Goal: Register for event/course: Sign up to attend an event or enroll in a course

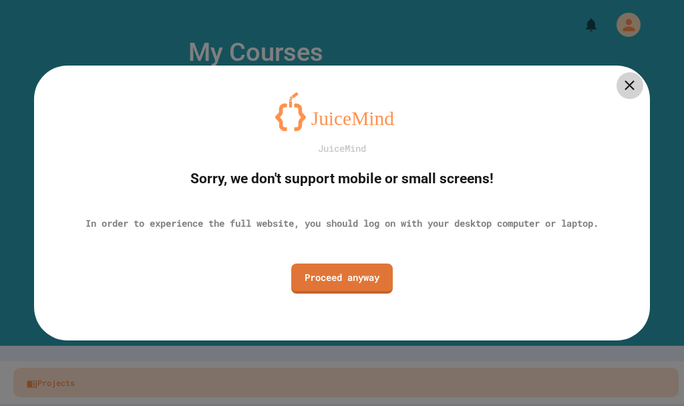
click at [626, 94] on icon at bounding box center [629, 85] width 17 height 17
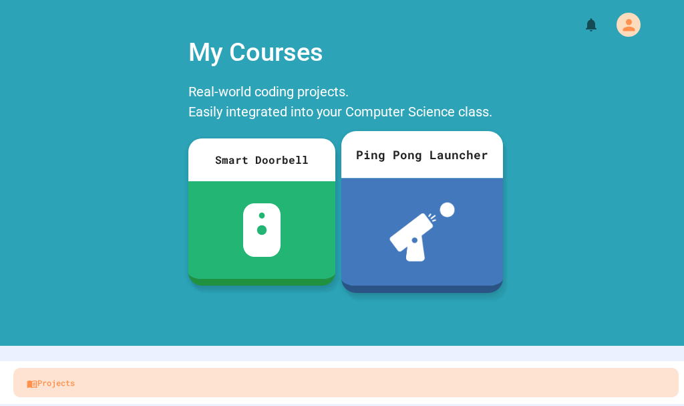
click at [434, 226] on img at bounding box center [421, 231] width 65 height 59
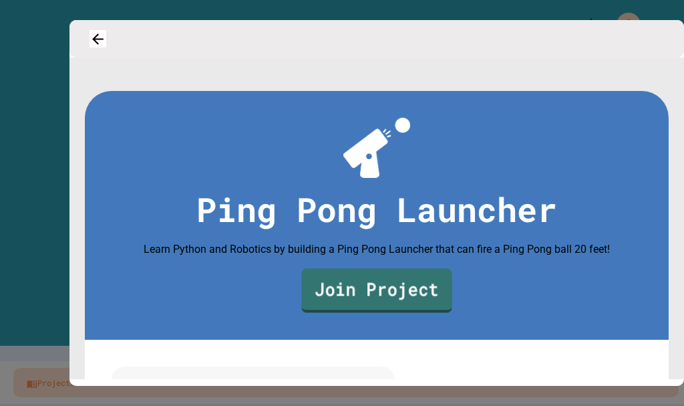
click at [406, 312] on link "Join Project" at bounding box center [376, 290] width 150 height 44
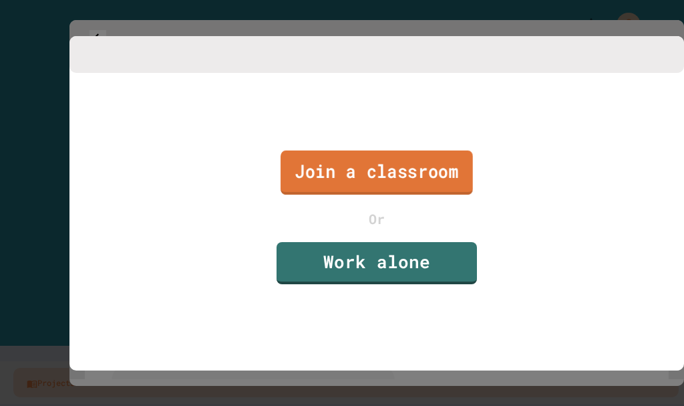
click at [449, 180] on link "Join a classroom" at bounding box center [377, 172] width 192 height 44
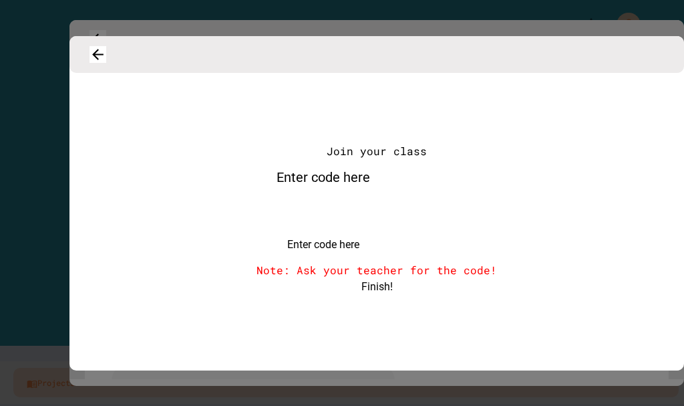
click at [431, 226] on input "Enter code here" at bounding box center [390, 216] width 267 height 40
type input "******"
click at [102, 59] on icon "button" at bounding box center [98, 54] width 20 height 20
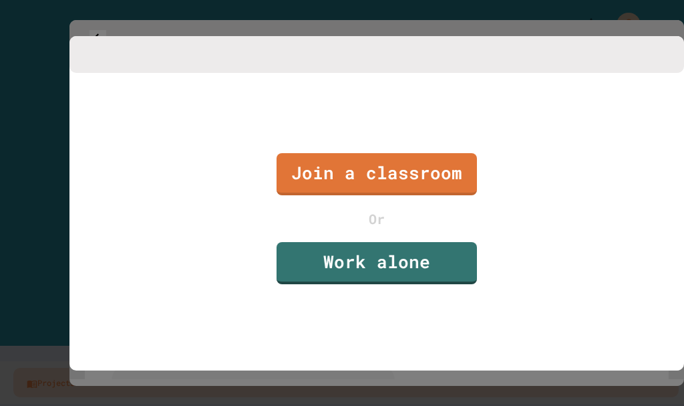
click at [0, 247] on div at bounding box center [342, 203] width 684 height 406
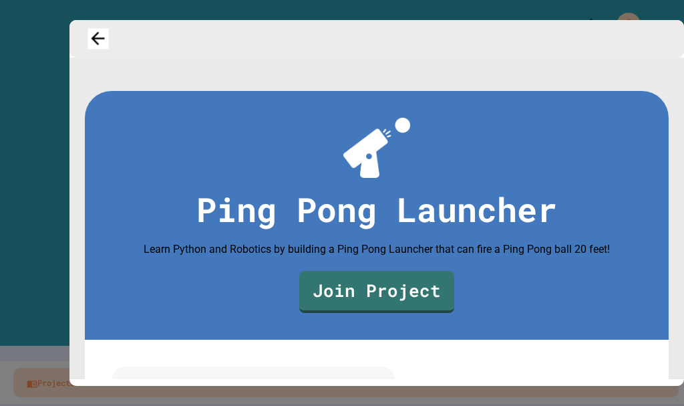
click at [96, 37] on icon "button" at bounding box center [98, 39] width 20 height 20
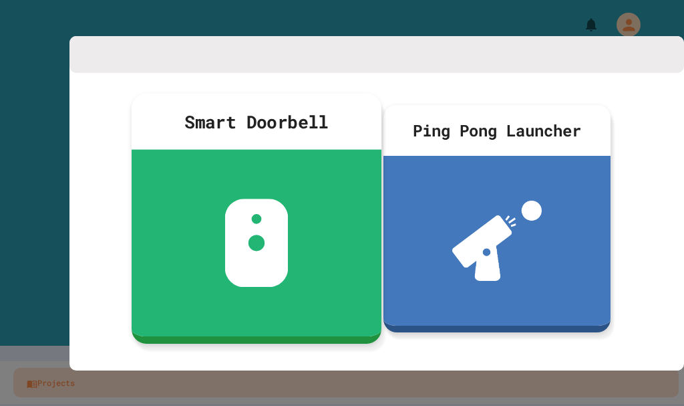
click at [290, 228] on div at bounding box center [257, 243] width 250 height 186
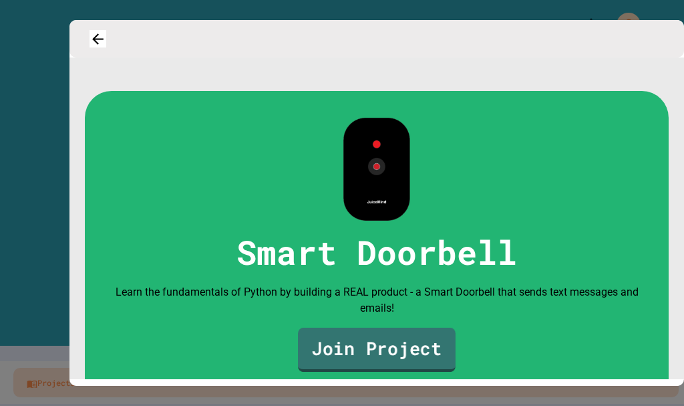
click at [369, 357] on link "Join Project" at bounding box center [377, 349] width 158 height 44
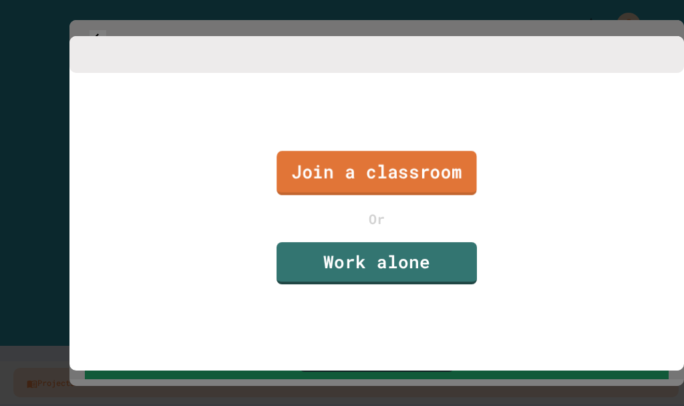
click at [355, 195] on link "Join a classroom" at bounding box center [377, 173] width 200 height 44
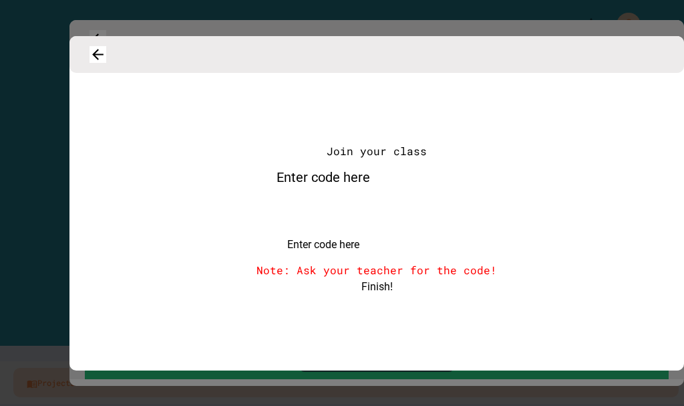
click at [355, 207] on div "Enter code here Enter code here" at bounding box center [324, 206] width 134 height 94
click at [104, 61] on icon "button" at bounding box center [98, 53] width 13 height 13
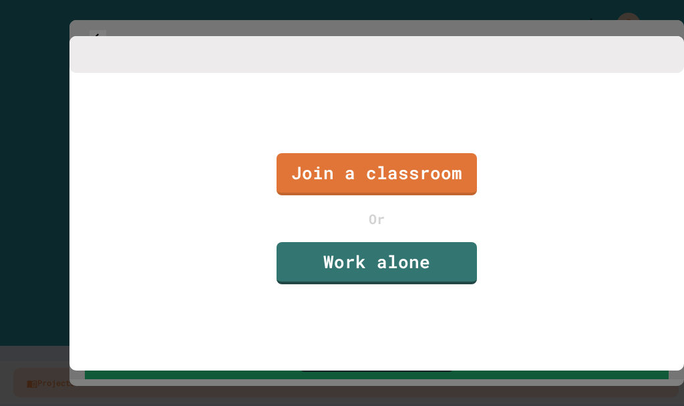
click at [108, 64] on icon "button" at bounding box center [98, 54] width 20 height 20
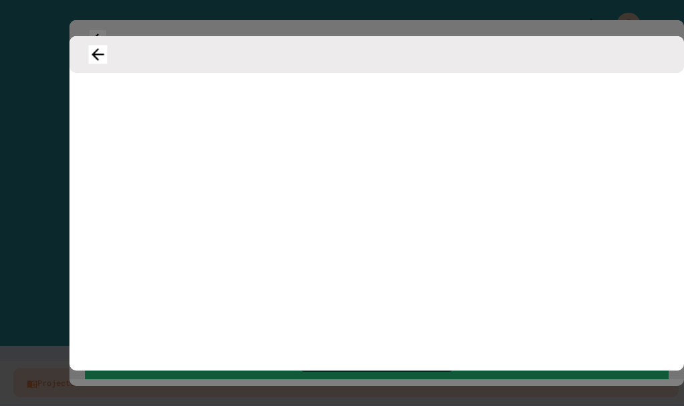
click at [105, 59] on icon "button" at bounding box center [98, 54] width 19 height 19
click at [71, 224] on div at bounding box center [376, 219] width 615 height 292
click at [11, 239] on div at bounding box center [342, 203] width 684 height 406
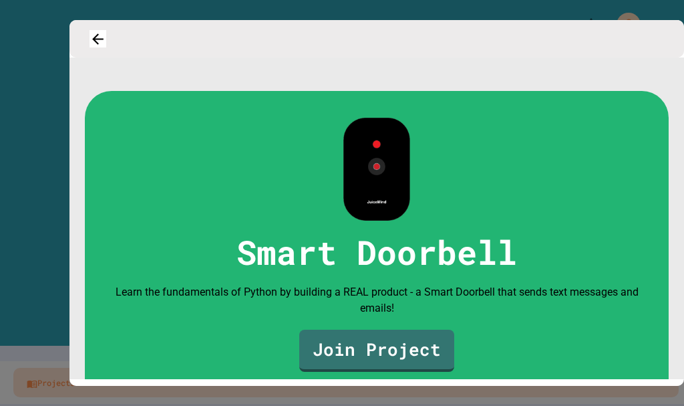
click at [31, 149] on div at bounding box center [342, 203] width 684 height 406
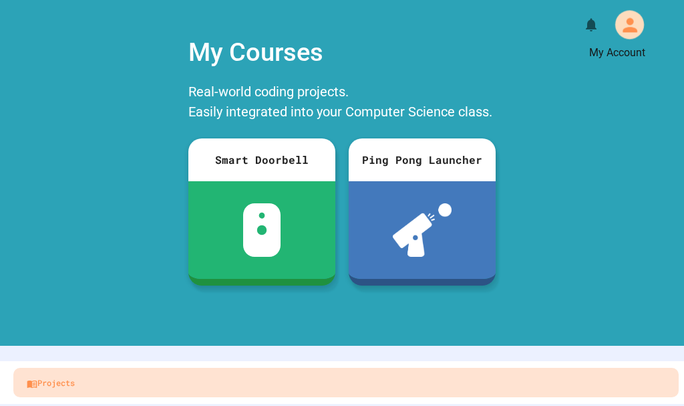
click at [629, 26] on icon "My Account" at bounding box center [629, 24] width 21 height 21
click at [537, 405] on div at bounding box center [342, 406] width 684 height 0
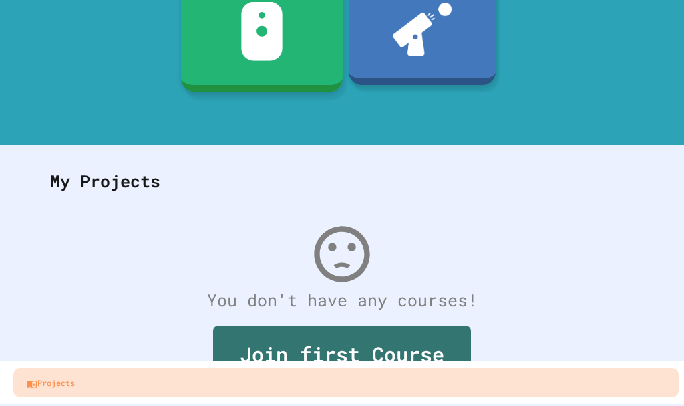
scroll to position [247, 0]
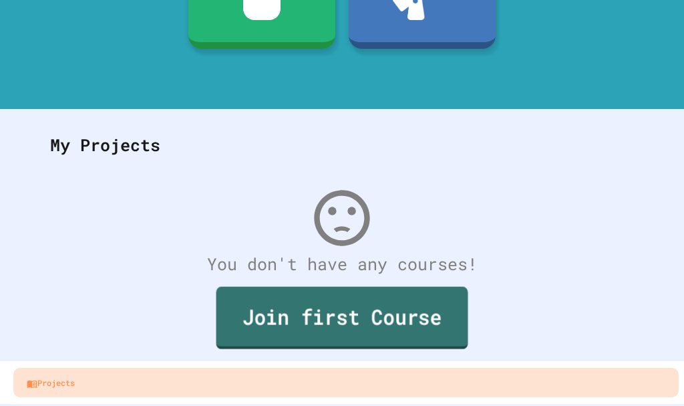
click at [325, 296] on link "Join first Course" at bounding box center [342, 318] width 252 height 62
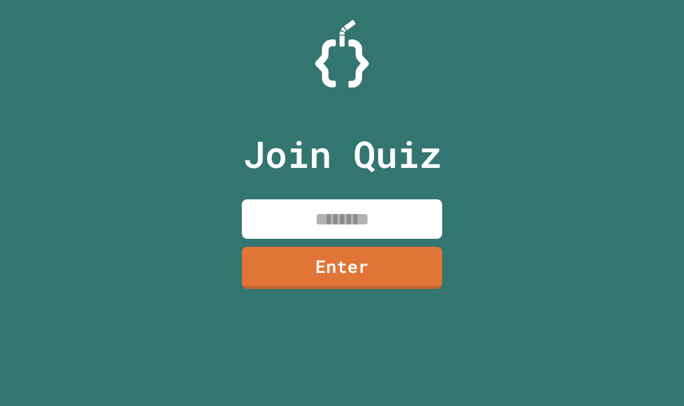
click at [408, 235] on input at bounding box center [342, 218] width 200 height 39
type input "********"
click at [407, 257] on link "Enter" at bounding box center [342, 266] width 200 height 44
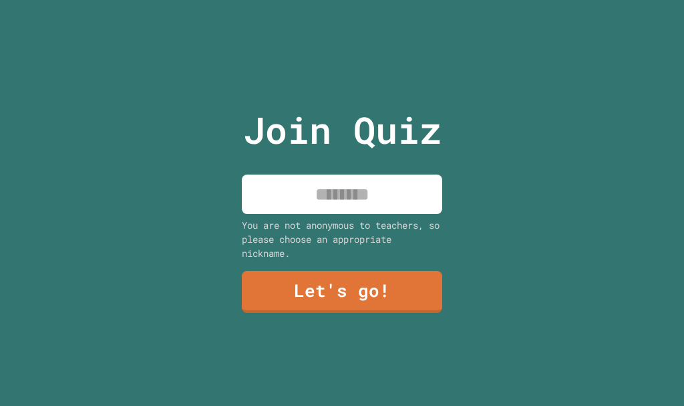
click at [402, 210] on div "Join Quiz You are not anonymous to teachers, so please choose an appropriate ni…" at bounding box center [342, 203] width 225 height 406
click at [399, 195] on input at bounding box center [342, 193] width 200 height 39
type input "********"
drag, startPoint x: 321, startPoint y: 314, endPoint x: 318, endPoint y: 230, distance: 84.2
click at [321, 310] on div "Join Quiz ******** You are not anonymous to teachers, so please choose an appro…" at bounding box center [342, 203] width 225 height 406
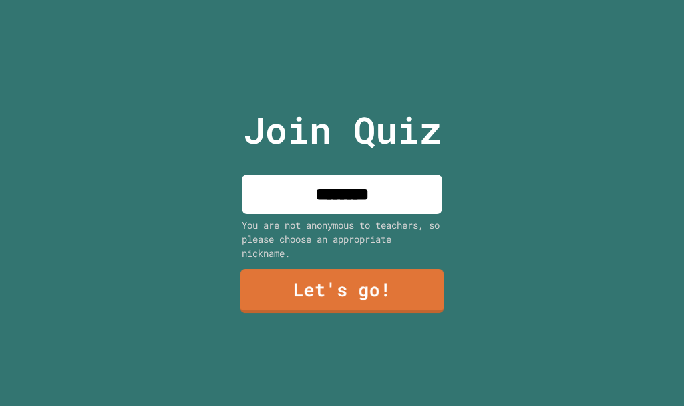
click at [317, 290] on link "Let's go!" at bounding box center [342, 291] width 204 height 44
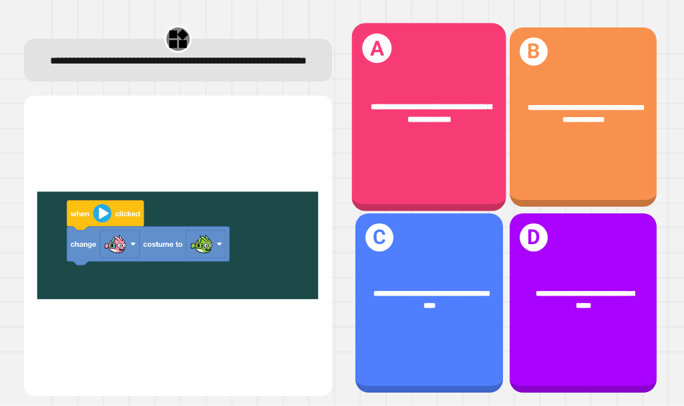
click at [459, 124] on div "**********" at bounding box center [429, 113] width 154 height 59
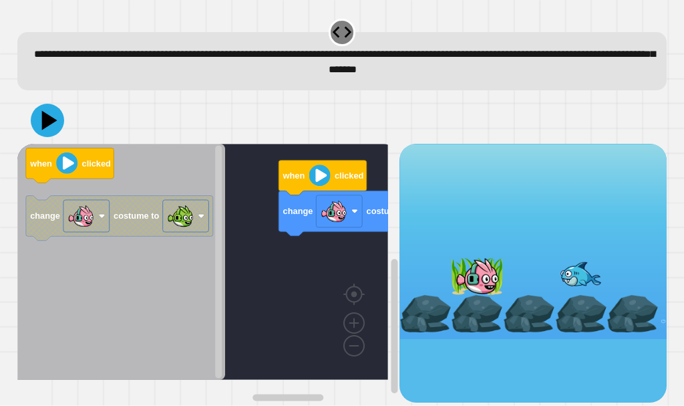
click at [302, 267] on div "when clicked change costume to when clicked change costume to" at bounding box center [208, 273] width 382 height 258
click at [41, 127] on icon at bounding box center [47, 120] width 40 height 40
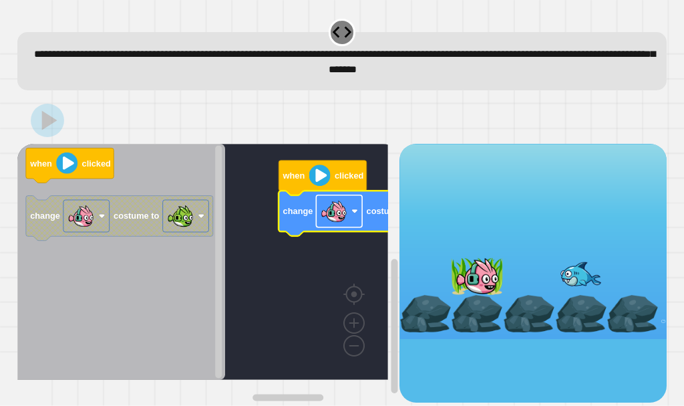
click at [354, 211] on image "Blockly Workspace" at bounding box center [354, 211] width 7 height 7
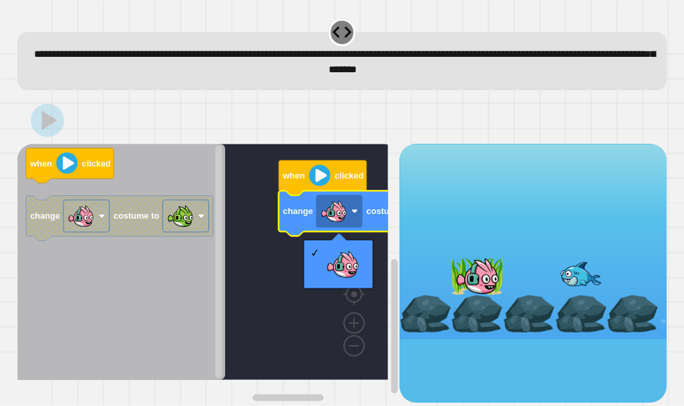
click at [302, 315] on rect "Blockly Workspace" at bounding box center [202, 262] width 371 height 236
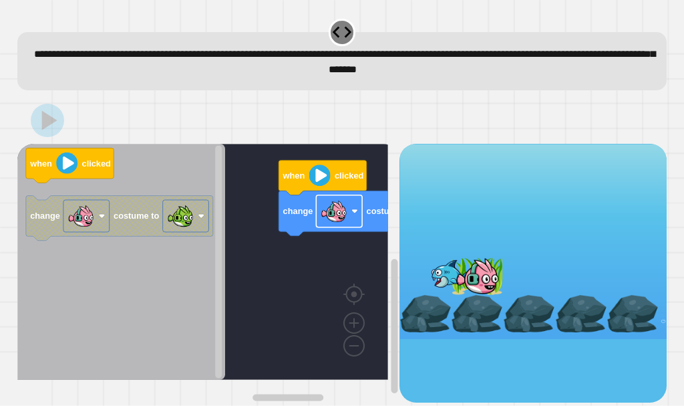
click at [355, 211] on image "Blockly Workspace" at bounding box center [354, 211] width 7 height 7
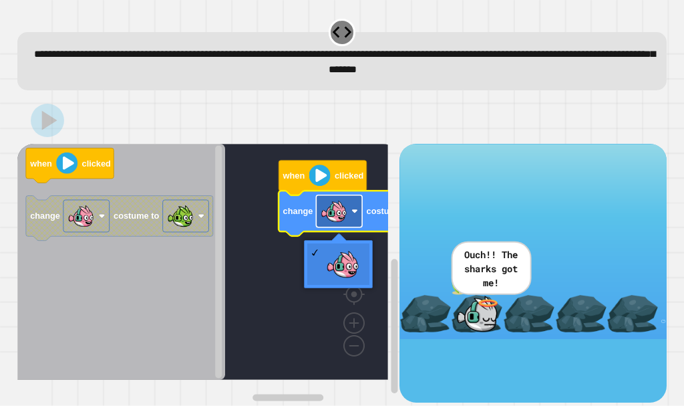
click at [353, 212] on image "Blockly Workspace" at bounding box center [354, 211] width 7 height 7
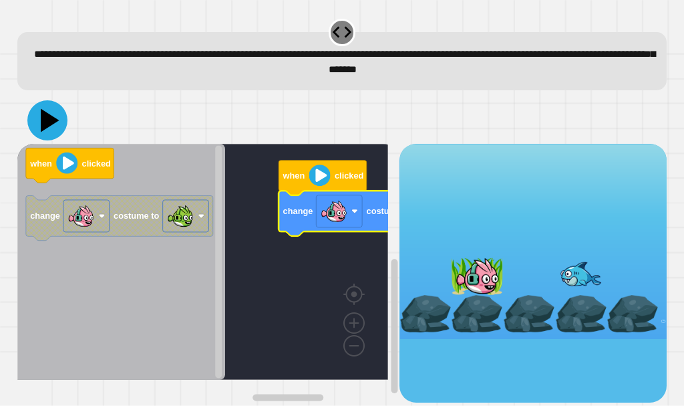
click at [58, 128] on icon at bounding box center [47, 120] width 40 height 40
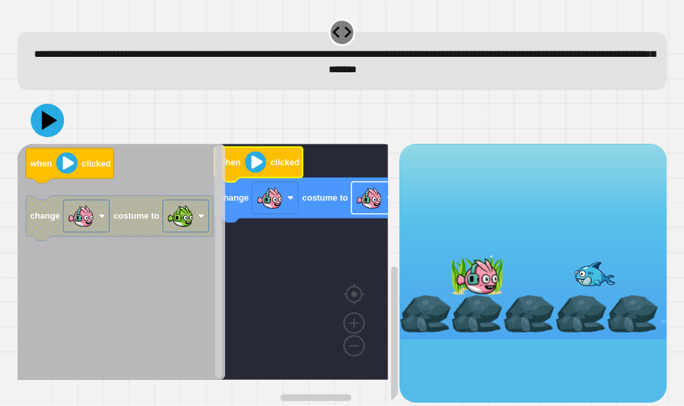
click at [355, 204] on rect "Blockly Workspace" at bounding box center [374, 198] width 46 height 32
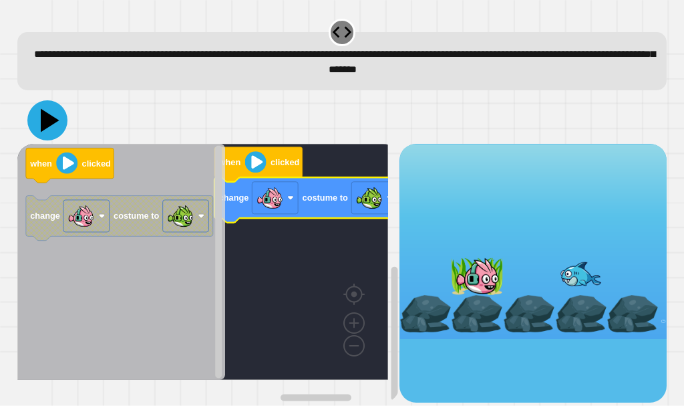
click at [60, 130] on icon at bounding box center [47, 120] width 40 height 40
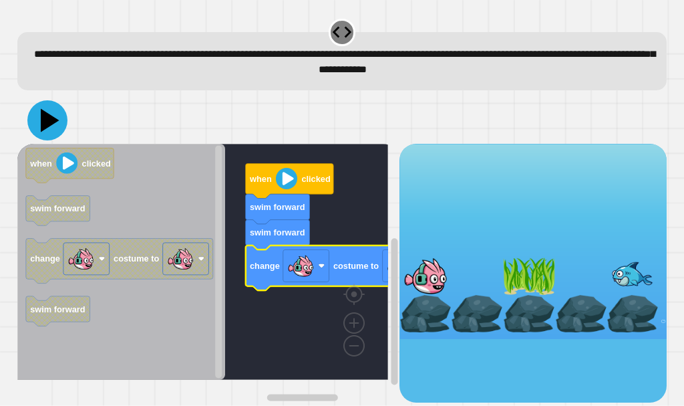
click at [58, 124] on icon at bounding box center [47, 120] width 40 height 40
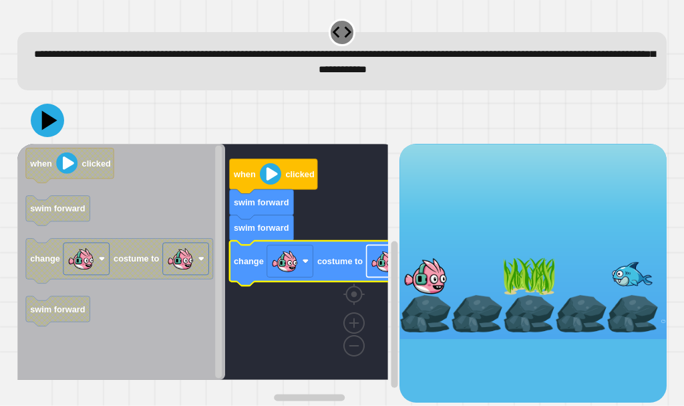
click at [373, 261] on image "Blockly Workspace" at bounding box center [384, 261] width 27 height 27
click at [39, 134] on icon at bounding box center [47, 120] width 40 height 40
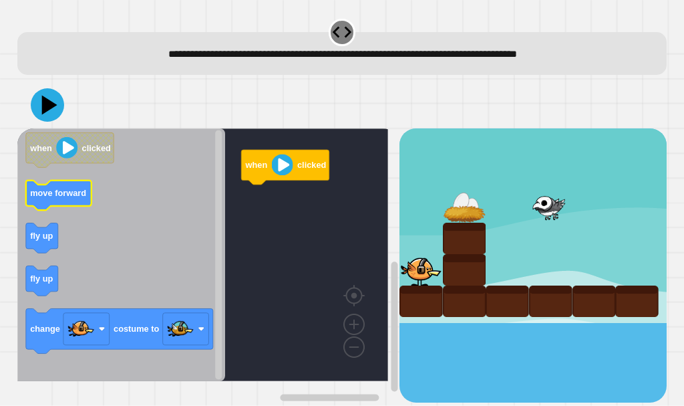
click at [61, 200] on icon "Blockly Workspace" at bounding box center [57, 195] width 65 height 30
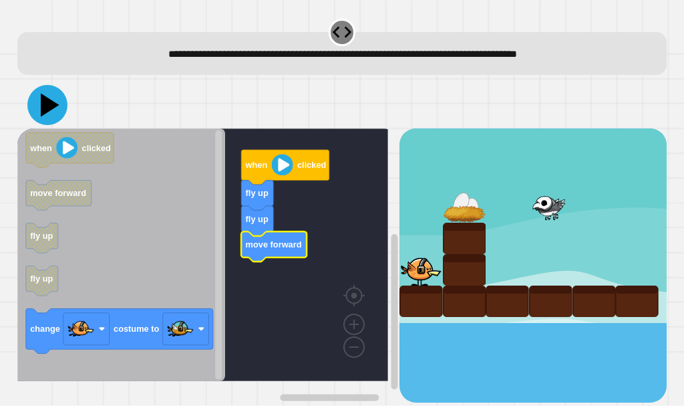
click at [43, 112] on icon at bounding box center [50, 105] width 19 height 23
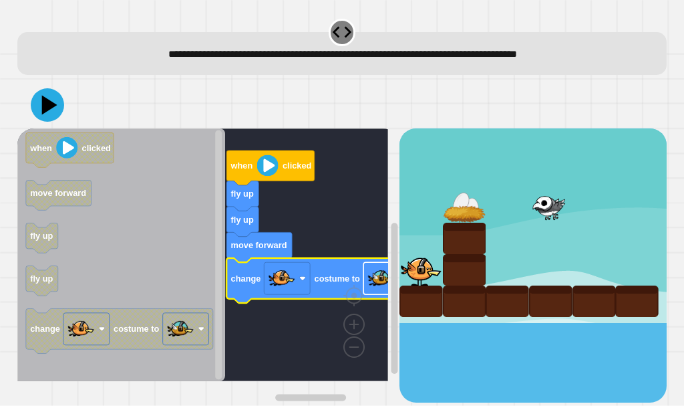
click at [376, 283] on image "Blockly Workspace" at bounding box center [380, 278] width 27 height 27
click at [39, 109] on icon at bounding box center [47, 105] width 40 height 40
click at [54, 108] on icon at bounding box center [50, 105] width 19 height 23
click at [299, 294] on rect "Blockly Workspace" at bounding box center [287, 278] width 46 height 32
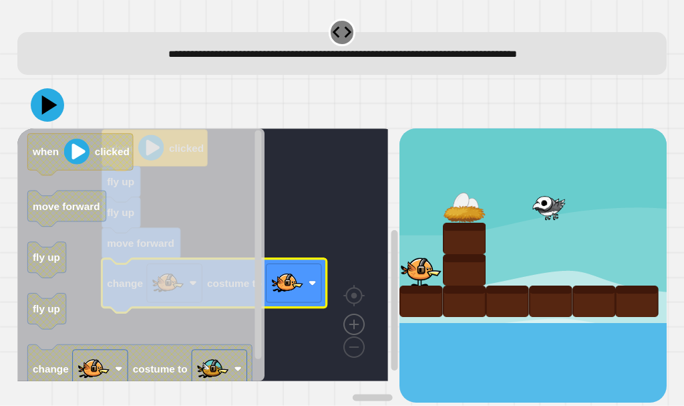
click at [347, 325] on image "Blockly Workspace" at bounding box center [354, 293] width 64 height 83
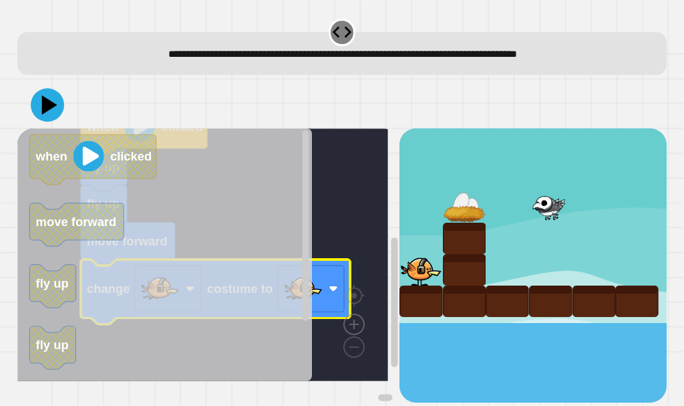
click at [349, 325] on image "Blockly Workspace" at bounding box center [354, 293] width 64 height 83
click at [357, 349] on image "Blockly Workspace" at bounding box center [333, 316] width 64 height 83
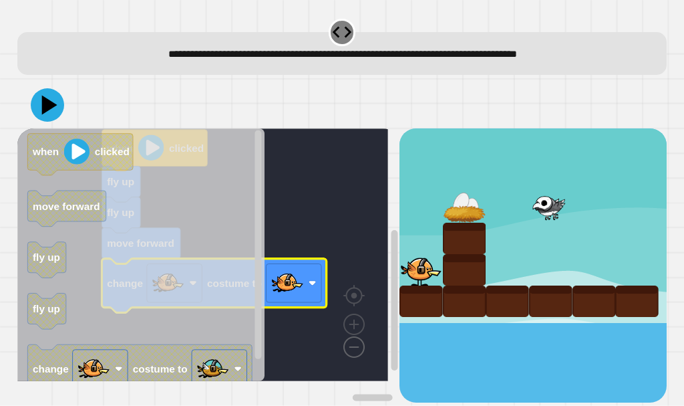
click at [356, 349] on image "Blockly Workspace" at bounding box center [333, 316] width 64 height 83
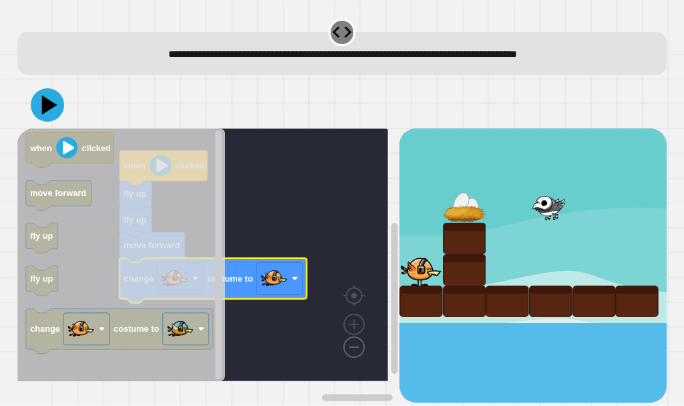
click at [355, 349] on image "Blockly Workspace" at bounding box center [333, 316] width 64 height 83
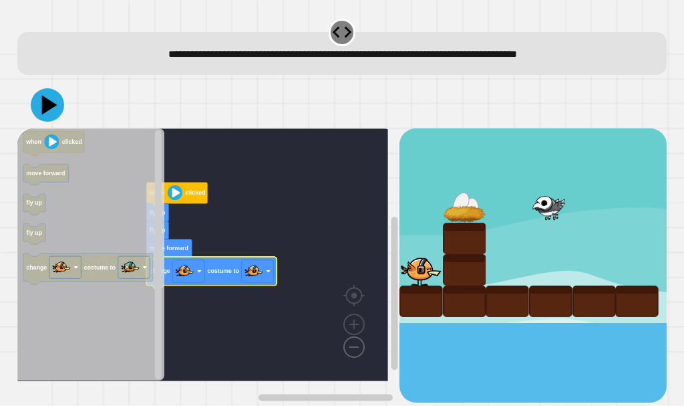
click at [355, 349] on image "Blockly Workspace" at bounding box center [333, 316] width 64 height 83
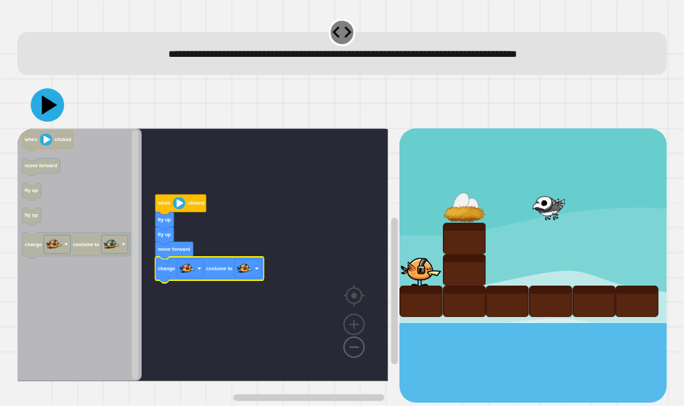
click at [355, 349] on image "Blockly Workspace" at bounding box center [333, 316] width 64 height 83
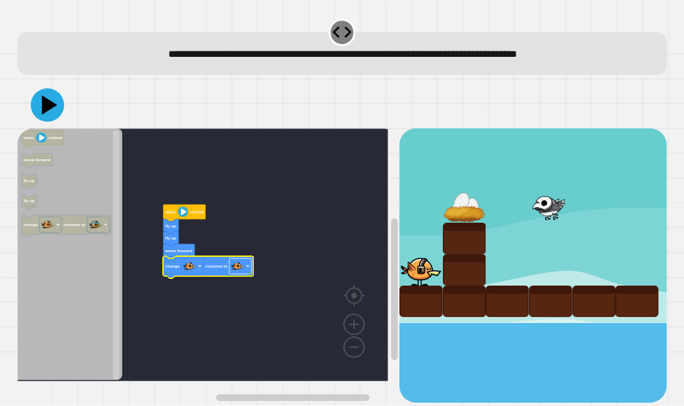
click at [245, 267] on rect "Blockly Workspace" at bounding box center [240, 265] width 22 height 15
click at [50, 116] on icon at bounding box center [47, 105] width 40 height 40
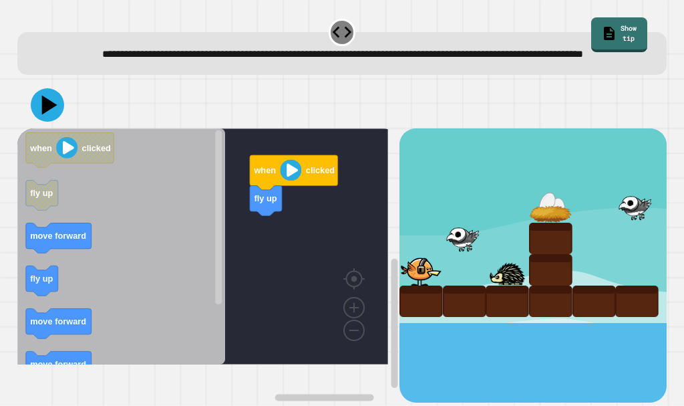
click at [106, 273] on icon "Blockly Workspace" at bounding box center [121, 246] width 208 height 236
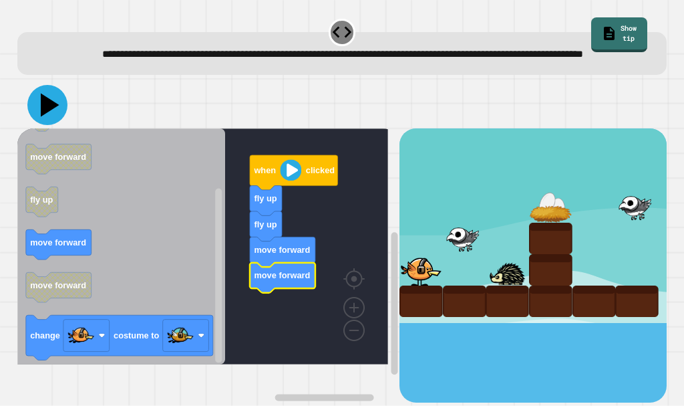
click at [58, 125] on icon at bounding box center [47, 105] width 40 height 40
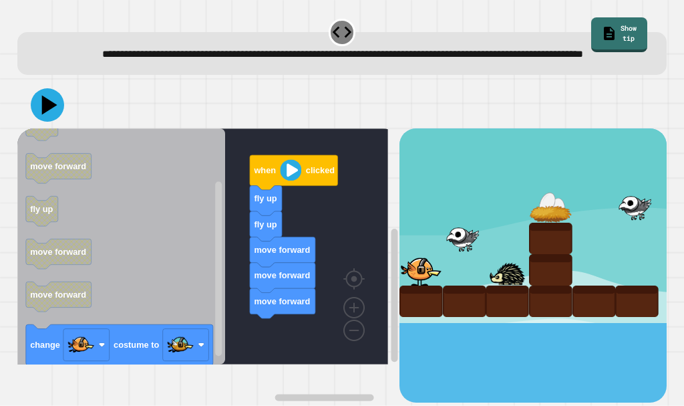
click at [186, 323] on icon "Blockly Workspace" at bounding box center [121, 246] width 208 height 236
click at [178, 311] on icon "Blockly Workspace" at bounding box center [121, 246] width 208 height 236
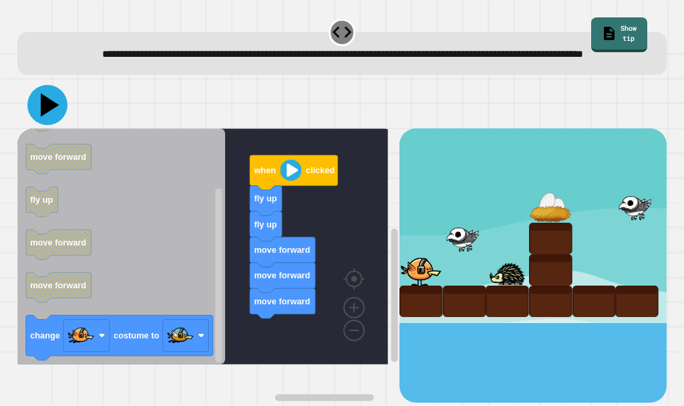
click at [40, 112] on icon at bounding box center [47, 105] width 40 height 40
click at [47, 117] on icon at bounding box center [50, 105] width 19 height 23
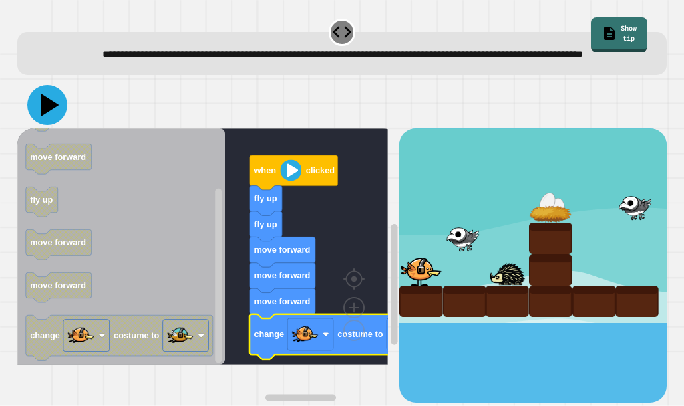
click at [42, 118] on icon at bounding box center [47, 105] width 40 height 40
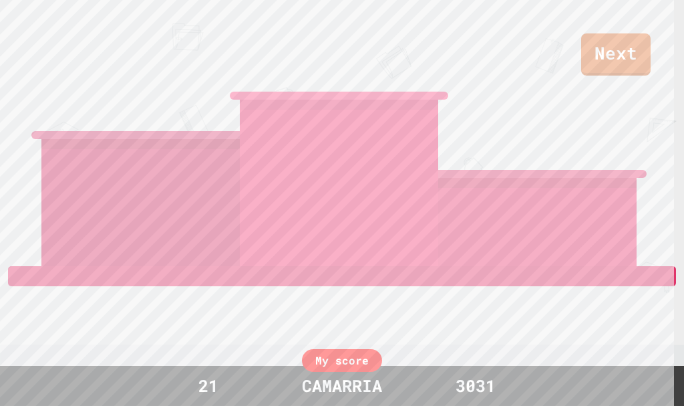
click at [615, 39] on div "TRE" at bounding box center [537, 133] width 198 height 265
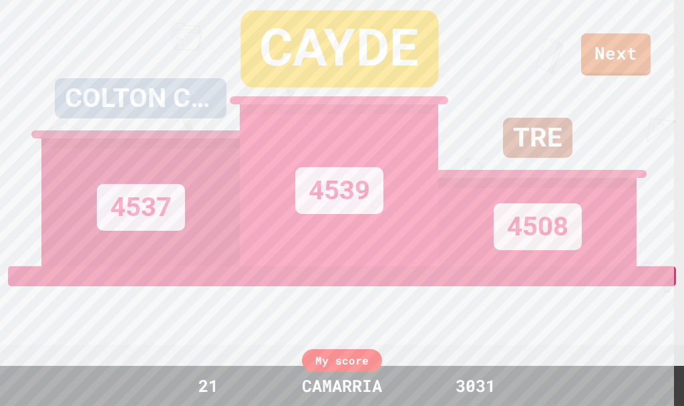
click at [607, 69] on div "TRE 4508" at bounding box center [537, 133] width 198 height 266
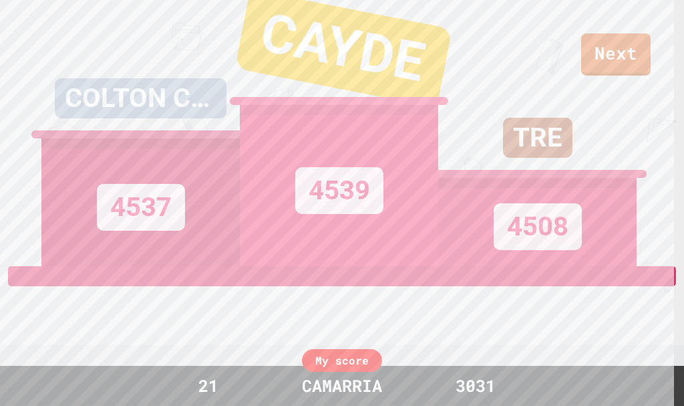
click at [607, 61] on div "TRE 4508" at bounding box center [537, 133] width 198 height 266
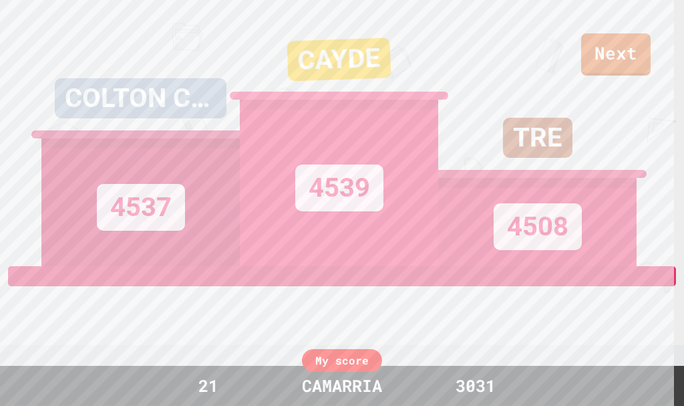
click at [631, 27] on div "TRE 4508" at bounding box center [537, 133] width 198 height 266
click at [623, 53] on div "TRE 4508" at bounding box center [537, 133] width 198 height 266
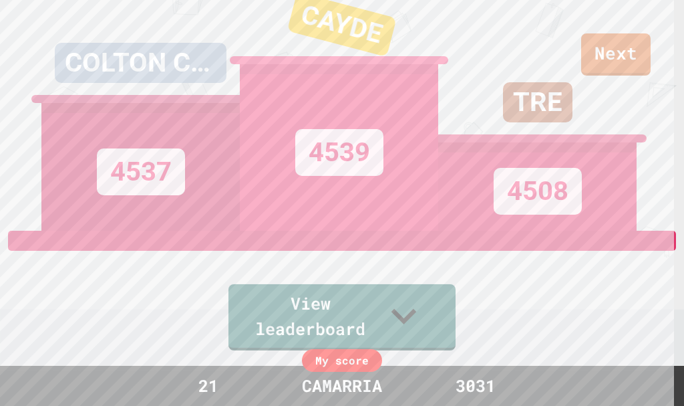
scroll to position [67, 0]
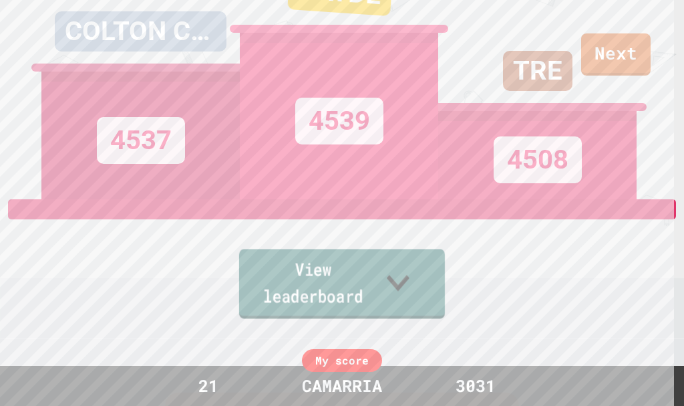
click at [445, 279] on link "View leaderboard" at bounding box center [342, 283] width 206 height 69
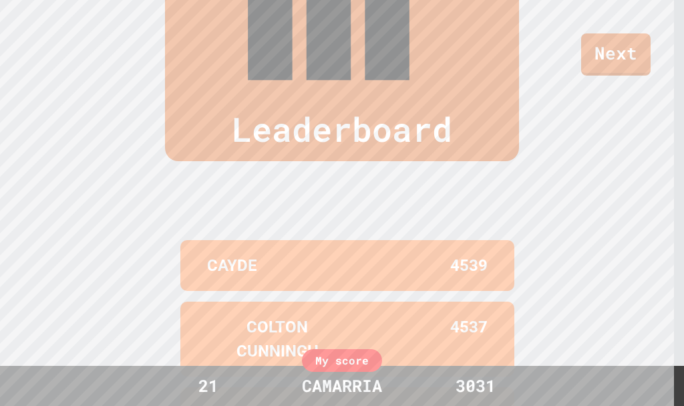
scroll to position [557, 0]
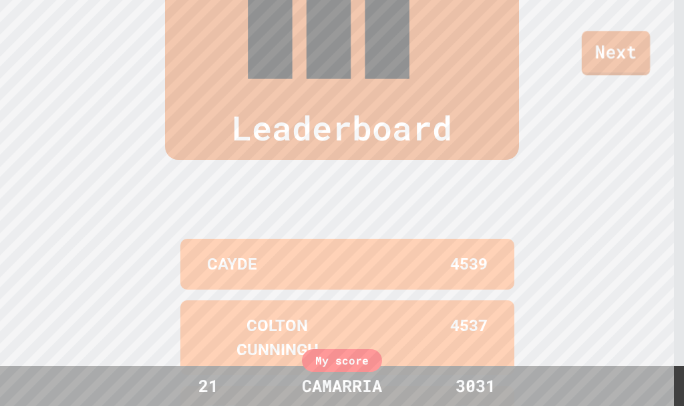
click at [625, 47] on link "Next" at bounding box center [616, 53] width 68 height 44
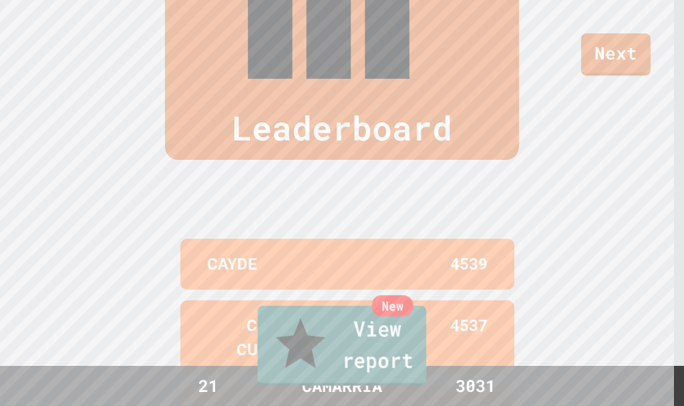
click at [362, 355] on link "New View report" at bounding box center [342, 345] width 169 height 80
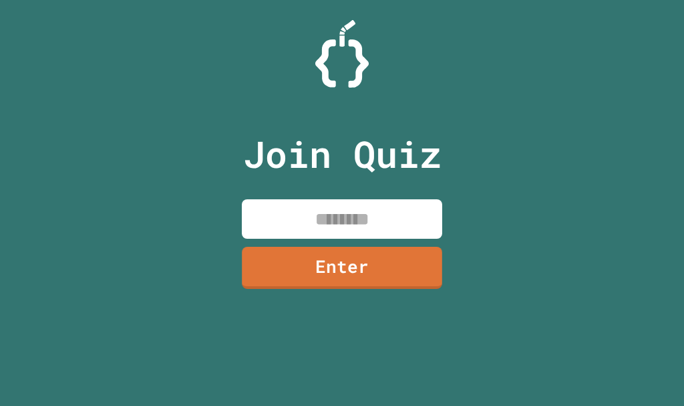
click at [353, 210] on input at bounding box center [342, 218] width 200 height 39
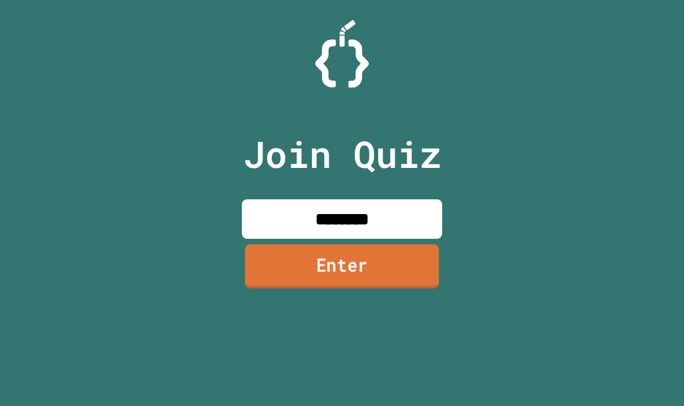
type input "********"
click at [319, 278] on link "Enter" at bounding box center [342, 266] width 194 height 44
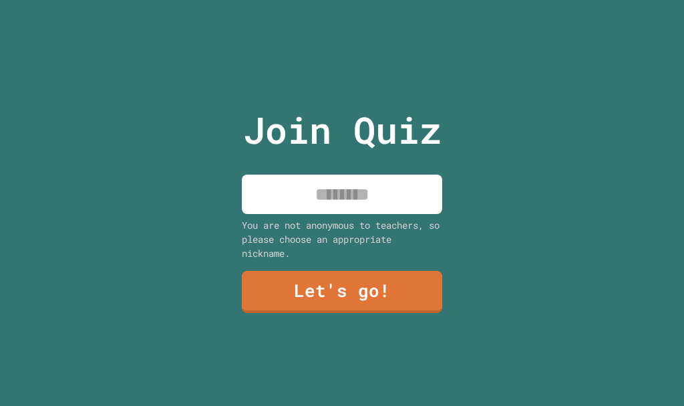
click at [328, 187] on input at bounding box center [342, 193] width 200 height 39
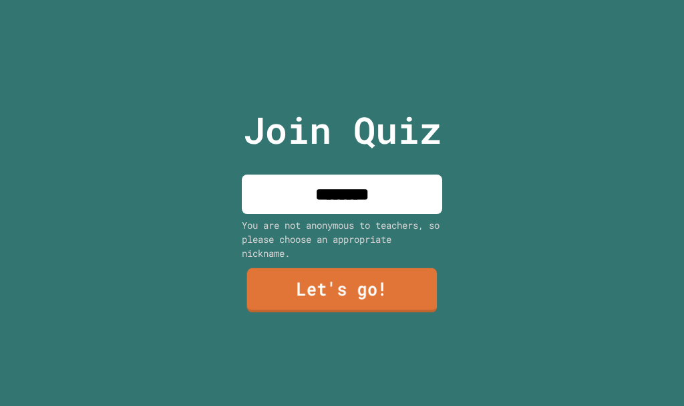
type input "********"
click at [357, 275] on link "Let's go!" at bounding box center [342, 291] width 194 height 44
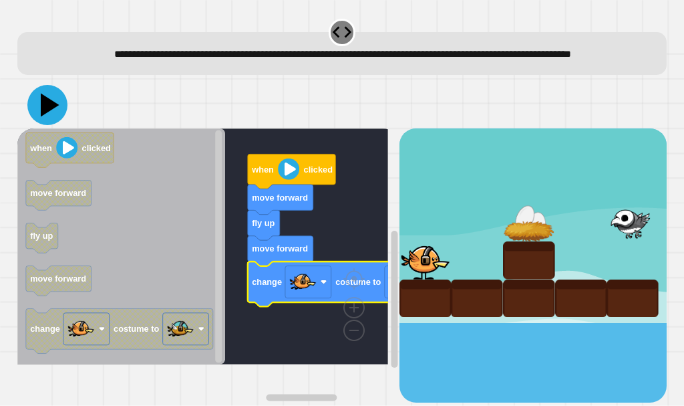
click at [56, 117] on icon at bounding box center [47, 105] width 40 height 40
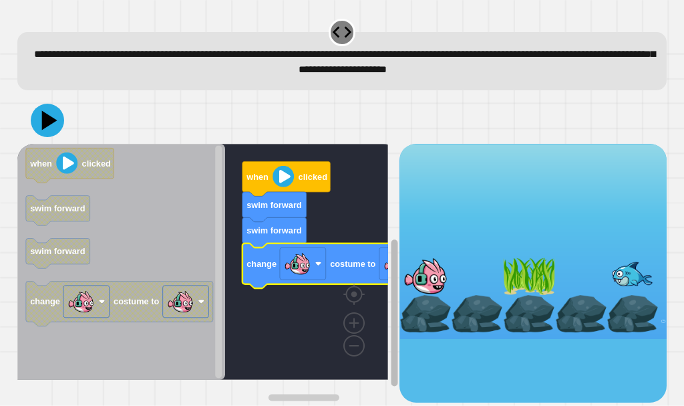
click at [391, 271] on rect "Blockly Workspace" at bounding box center [394, 312] width 7 height 146
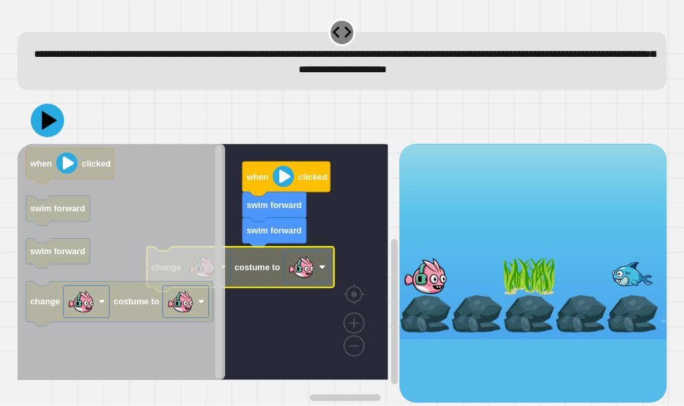
click at [303, 263] on image "Blockly Workspace" at bounding box center [301, 267] width 27 height 27
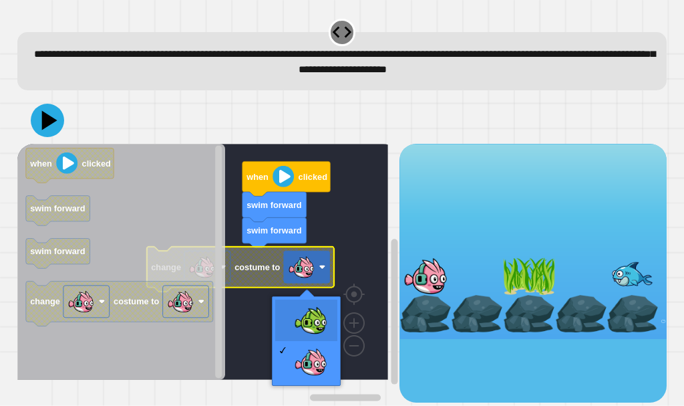
drag, startPoint x: 291, startPoint y: 302, endPoint x: 285, endPoint y: 284, distance: 19.0
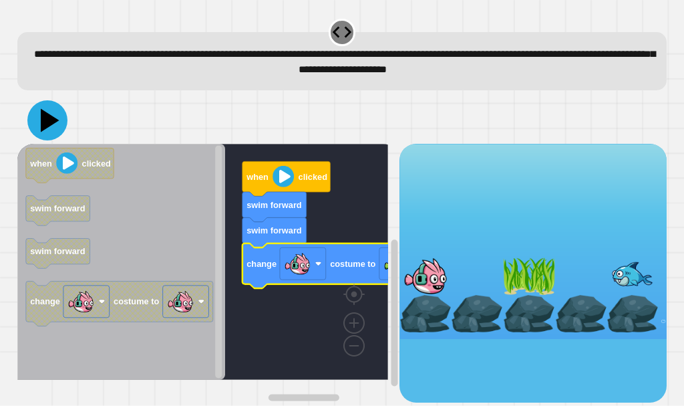
click at [49, 134] on icon at bounding box center [47, 120] width 40 height 40
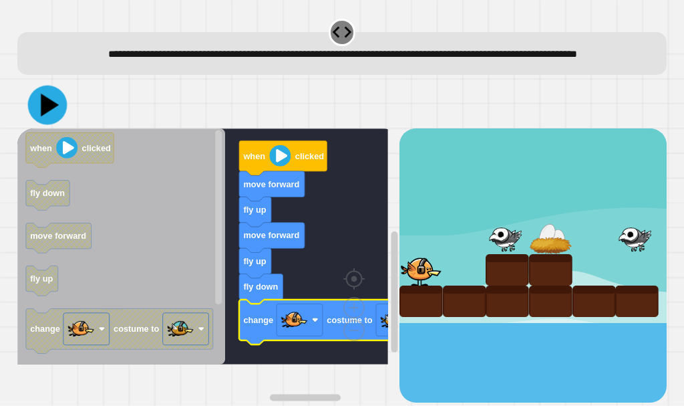
click at [47, 112] on icon at bounding box center [46, 105] width 39 height 39
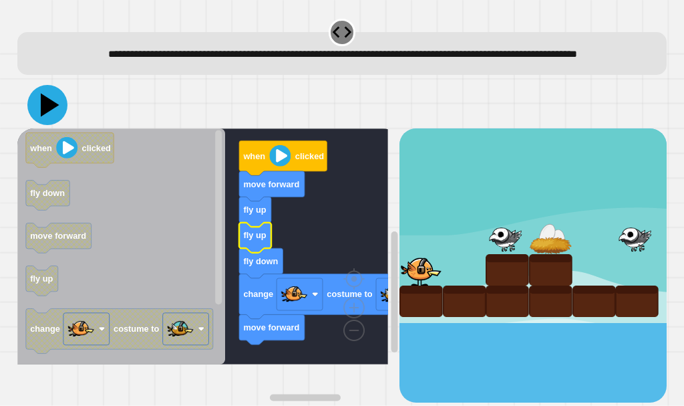
drag, startPoint x: 51, startPoint y: 132, endPoint x: 53, endPoint y: 139, distance: 6.8
click at [51, 125] on icon at bounding box center [47, 105] width 40 height 40
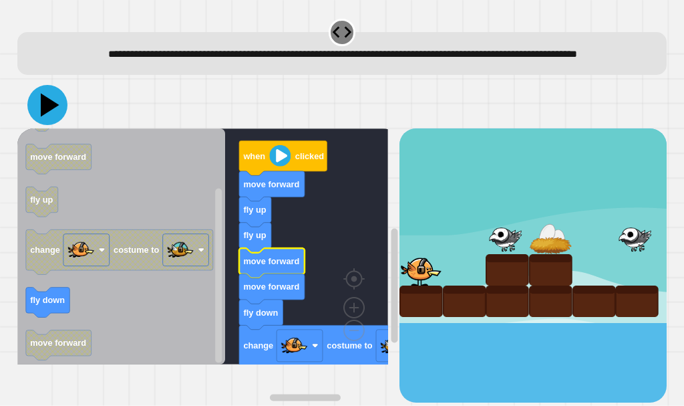
click at [53, 119] on icon at bounding box center [47, 105] width 40 height 40
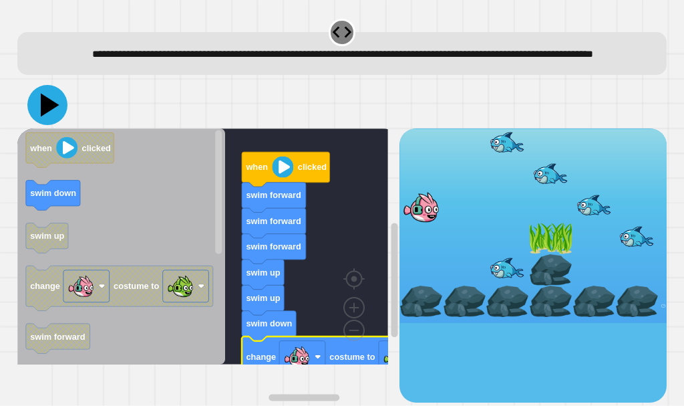
click at [55, 114] on icon at bounding box center [47, 105] width 40 height 40
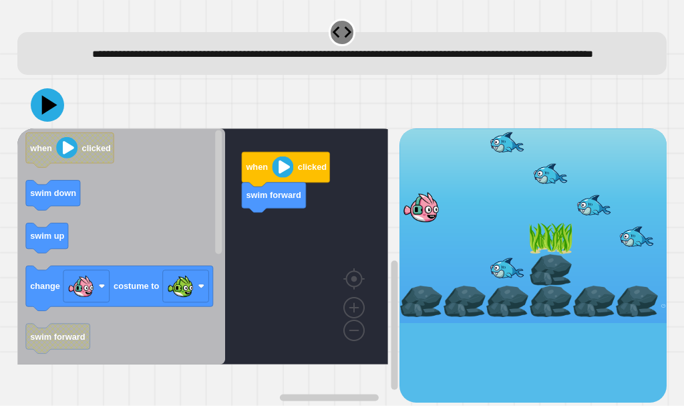
click at [201, 248] on icon "Blockly Workspace" at bounding box center [121, 246] width 208 height 236
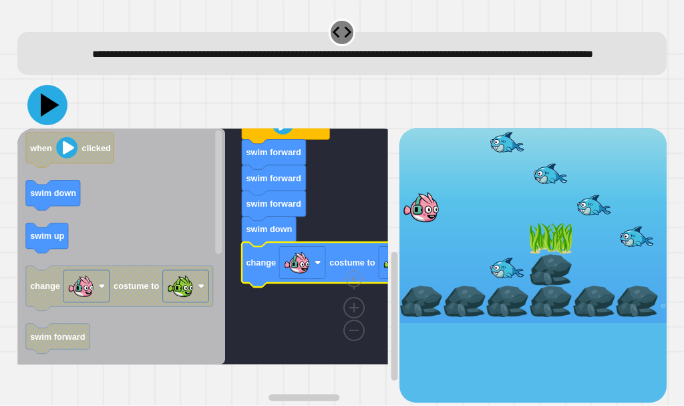
click at [34, 124] on icon at bounding box center [47, 105] width 40 height 40
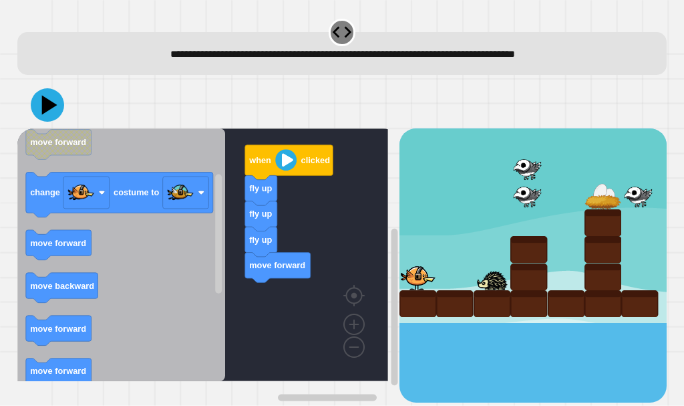
click at [193, 251] on icon "when clicked fly up move forward change costume to move forward move backward m…" at bounding box center [121, 254] width 208 height 253
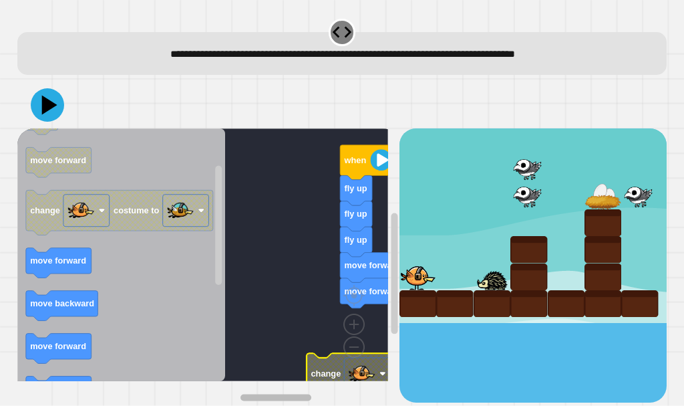
click at [196, 321] on div "when clicked fly up fly up fly up move forward move forward change costume to w…" at bounding box center [208, 265] width 382 height 274
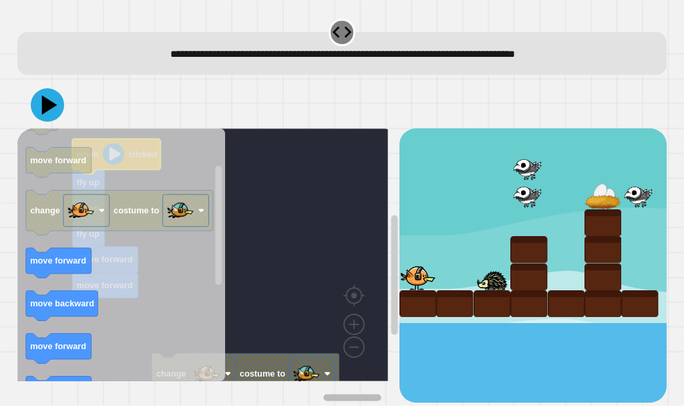
click at [310, 332] on div "change costume to when clicked fly up fly up fly up move forward move forward w…" at bounding box center [208, 265] width 382 height 274
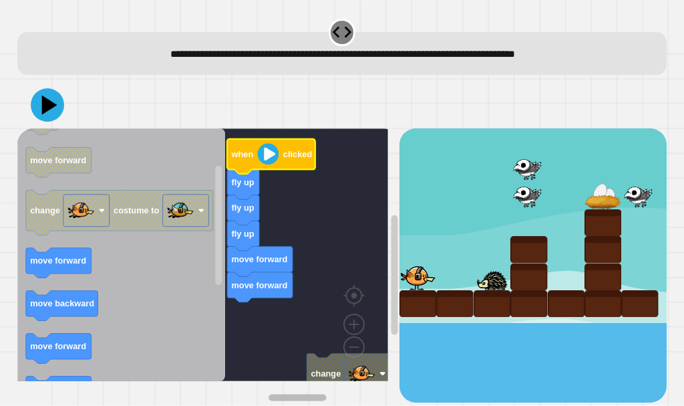
click at [283, 287] on div "change costume to when clicked fly up fly up fly up move forward move forward w…" at bounding box center [208, 265] width 382 height 274
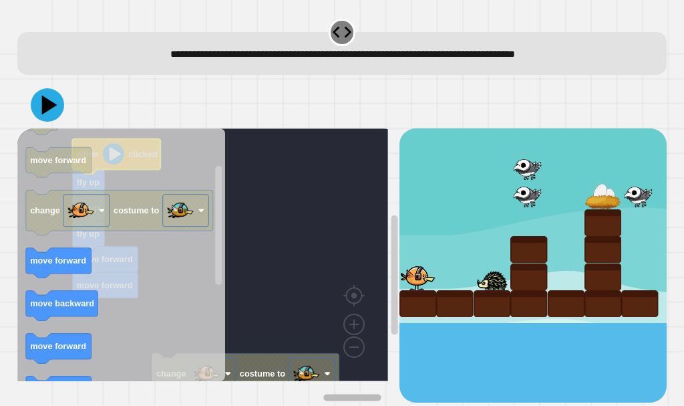
click at [332, 322] on div "change costume to when clicked fly up fly up fly up move forward move forward w…" at bounding box center [208, 265] width 382 height 274
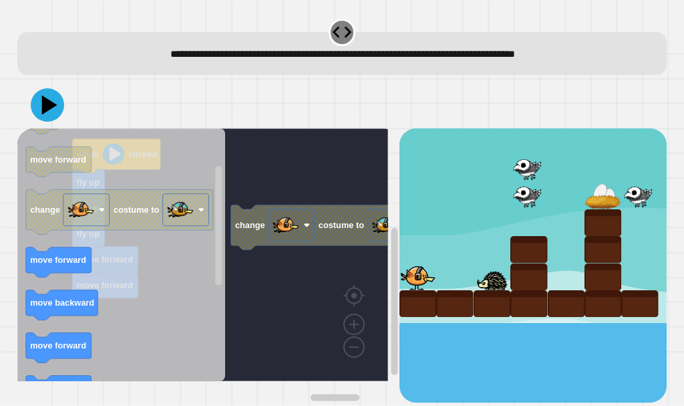
click at [206, 162] on icon "Blockly Workspace" at bounding box center [121, 254] width 208 height 253
click at [297, 154] on rect "Blockly Workspace" at bounding box center [202, 254] width 371 height 253
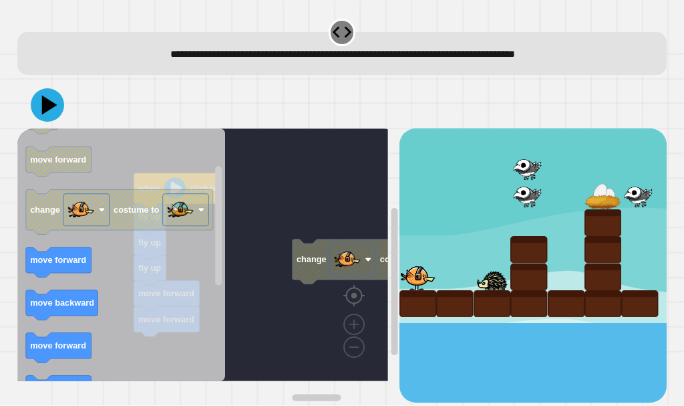
click at [351, 297] on image "Blockly Workspace" at bounding box center [375, 264] width 64 height 83
click at [352, 297] on image "Blockly Workspace" at bounding box center [375, 264] width 64 height 83
click at [372, 286] on g "when clicked fly up fly up fly up move forward move forward change costume to" at bounding box center [248, 254] width 462 height 253
click at [355, 322] on image "Blockly Workspace" at bounding box center [354, 293] width 64 height 83
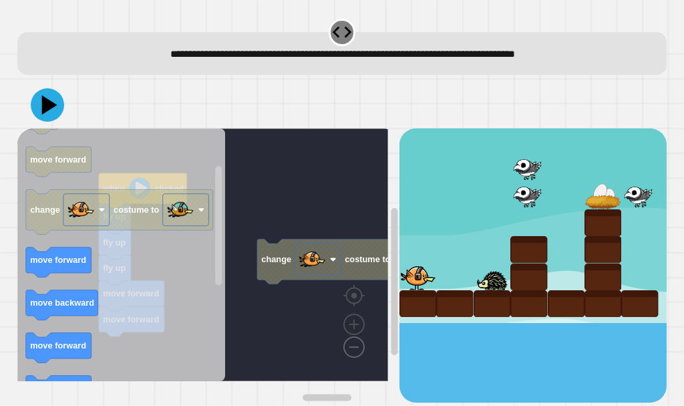
click at [351, 341] on image "Blockly Workspace" at bounding box center [333, 316] width 64 height 83
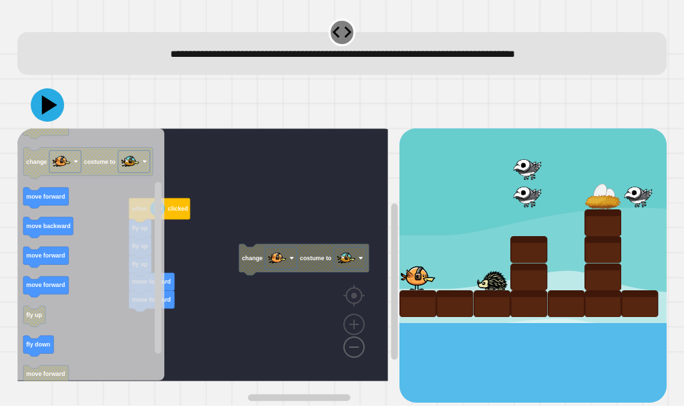
click at [351, 341] on image "Blockly Workspace" at bounding box center [333, 316] width 64 height 83
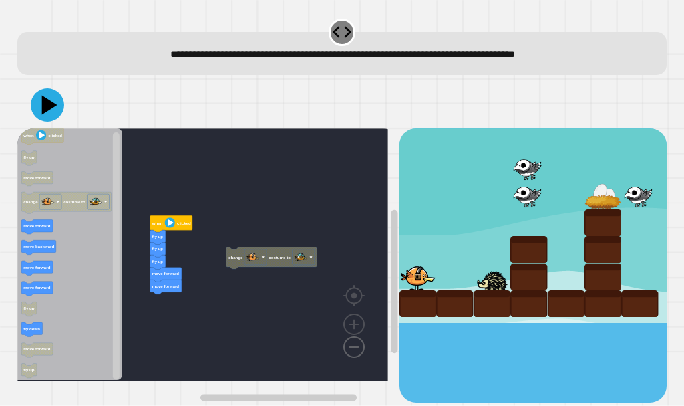
click at [351, 341] on image "Blockly Workspace" at bounding box center [333, 316] width 64 height 83
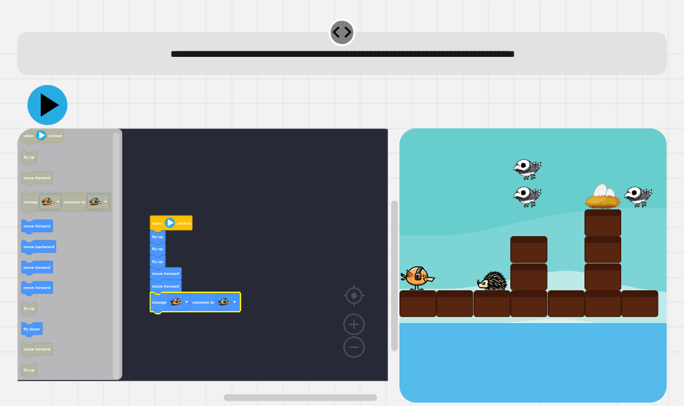
click at [49, 118] on icon at bounding box center [47, 105] width 40 height 40
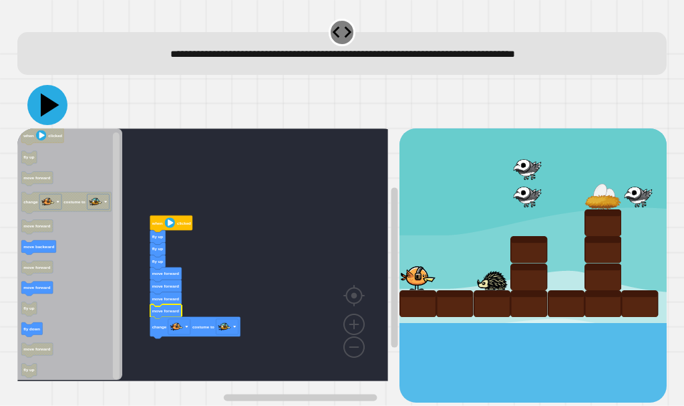
click at [57, 98] on icon at bounding box center [47, 105] width 40 height 40
click at [350, 328] on image "Blockly Workspace" at bounding box center [354, 293] width 64 height 83
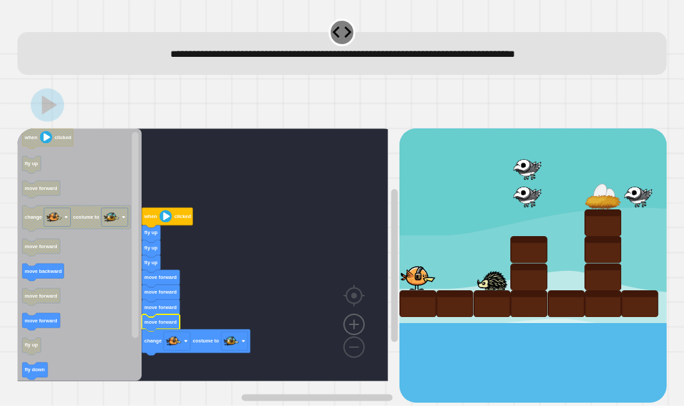
click at [351, 328] on image "Blockly Workspace" at bounding box center [354, 293] width 64 height 83
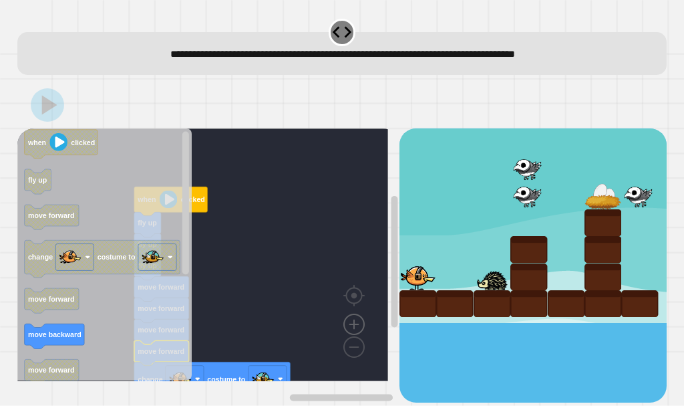
click at [351, 328] on image "Blockly Workspace" at bounding box center [354, 293] width 64 height 83
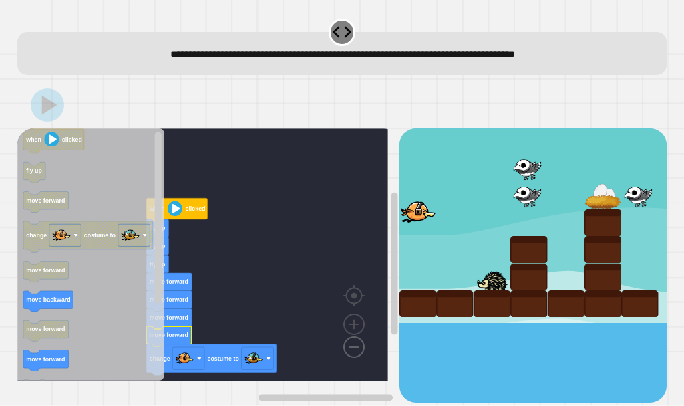
click at [361, 347] on image "Blockly Workspace" at bounding box center [333, 316] width 64 height 83
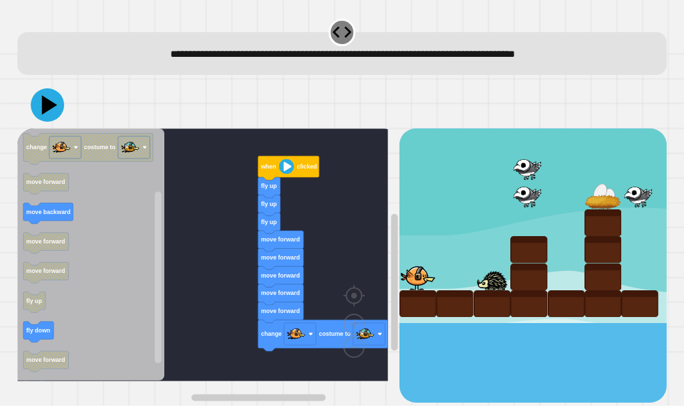
click at [312, 333] on div "when clicked fly up fly up fly up move forward move forward move forward move f…" at bounding box center [208, 265] width 382 height 274
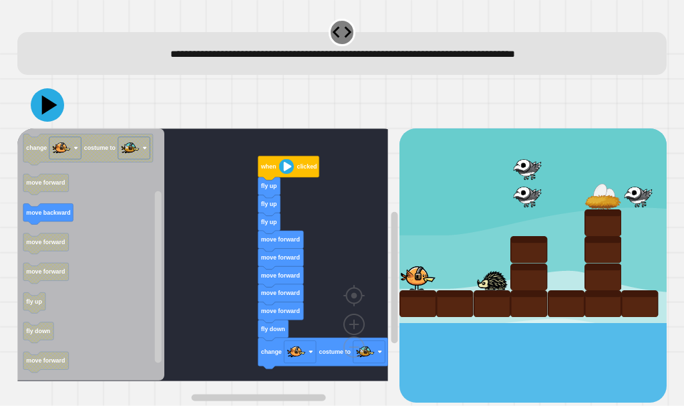
click at [57, 121] on div at bounding box center [342, 105] width 650 height 47
click at [57, 116] on icon at bounding box center [47, 105] width 40 height 40
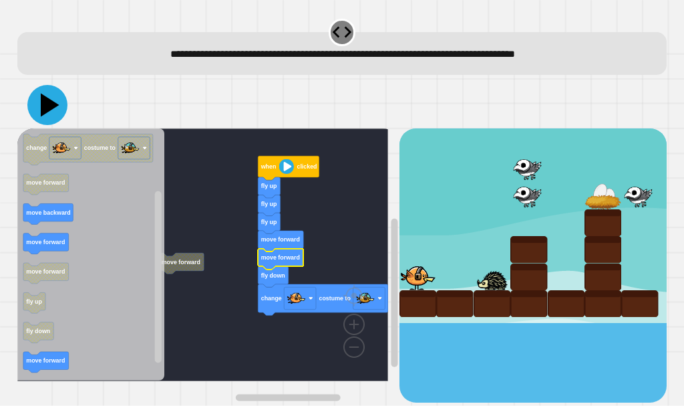
click at [35, 107] on icon at bounding box center [47, 105] width 40 height 40
click at [427, 243] on div "move forward when clicked fly up fly up fly up move forward move forward fly do…" at bounding box center [342, 265] width 650 height 274
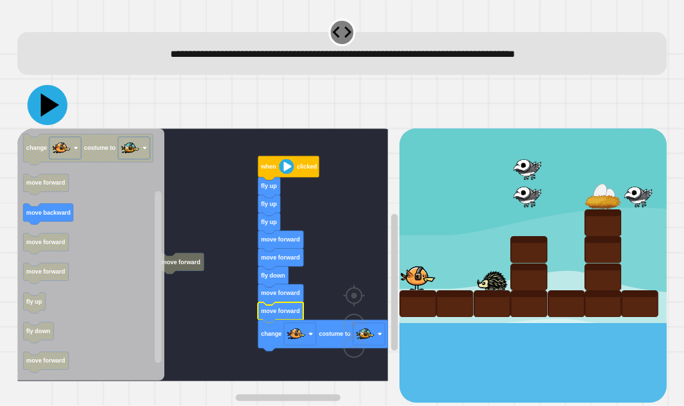
click at [45, 112] on icon at bounding box center [50, 105] width 19 height 23
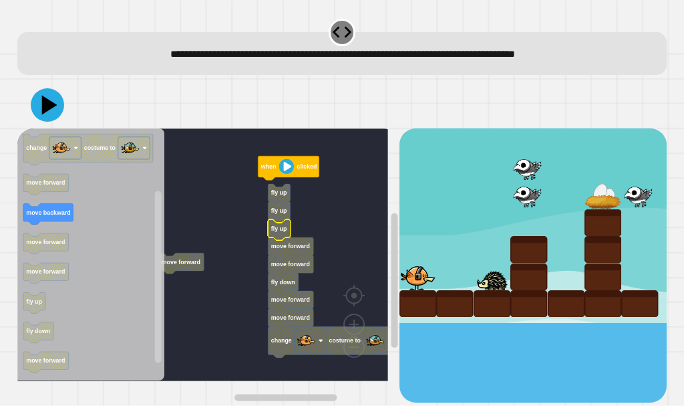
click at [277, 230] on text "fly up" at bounding box center [279, 228] width 16 height 7
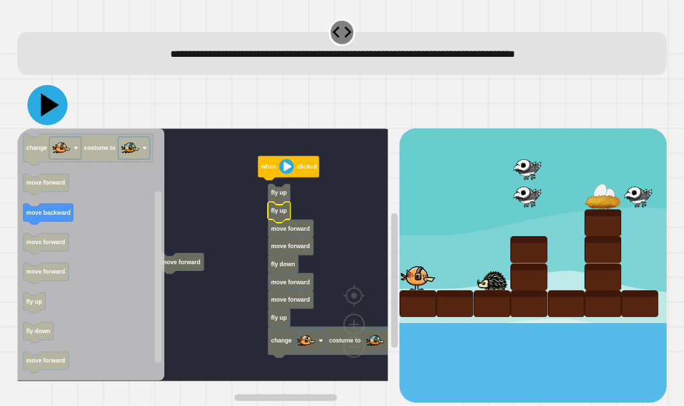
click at [37, 117] on icon at bounding box center [47, 105] width 40 height 40
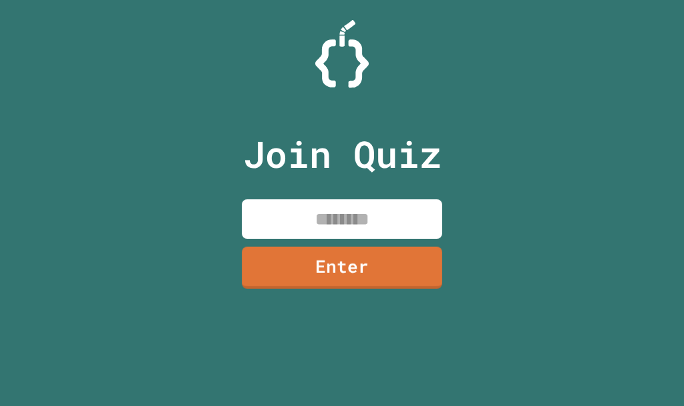
click at [289, 230] on input at bounding box center [342, 218] width 200 height 39
type input "********"
click at [333, 276] on link "Enter" at bounding box center [342, 268] width 201 height 42
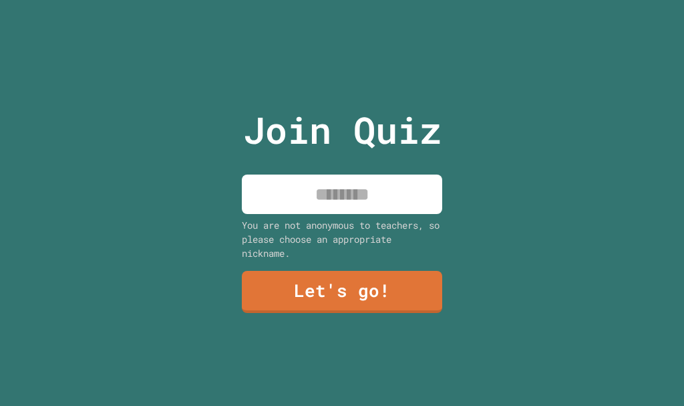
click at [319, 189] on input at bounding box center [342, 193] width 200 height 39
click at [359, 193] on input "*********" at bounding box center [342, 193] width 200 height 39
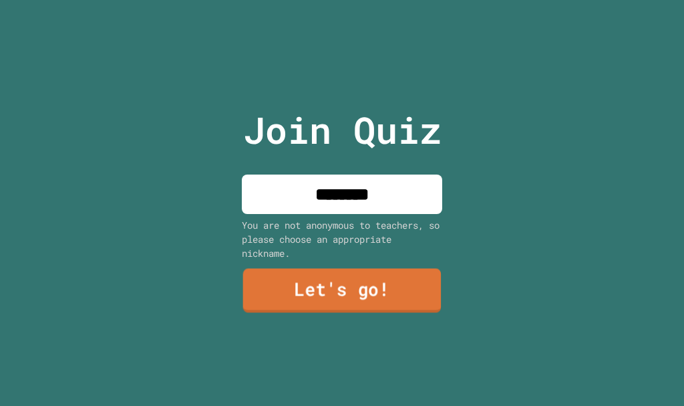
type input "********"
click at [361, 287] on link "Let's go!" at bounding box center [342, 291] width 198 height 44
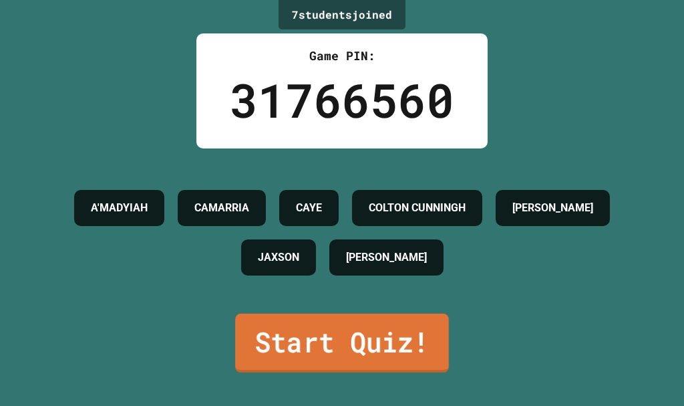
click at [312, 365] on link "Start Quiz!" at bounding box center [342, 342] width 214 height 59
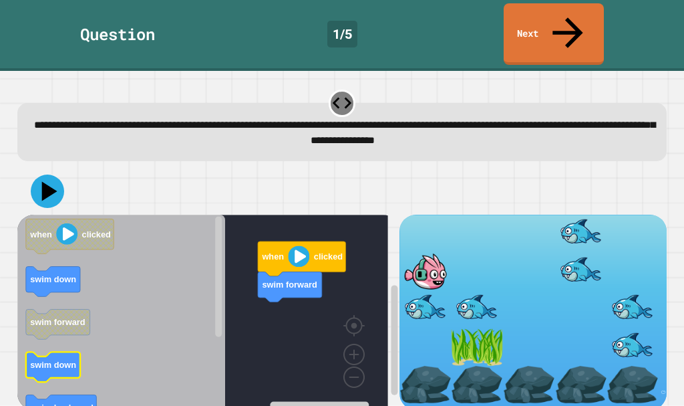
click at [51, 360] on text "swim down" at bounding box center [53, 365] width 46 height 10
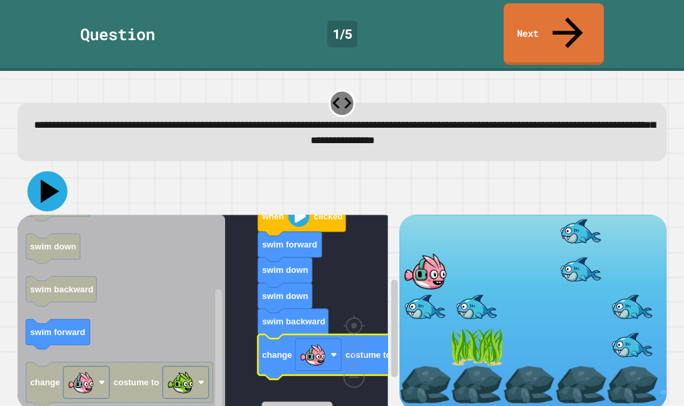
click at [45, 180] on icon at bounding box center [50, 191] width 19 height 23
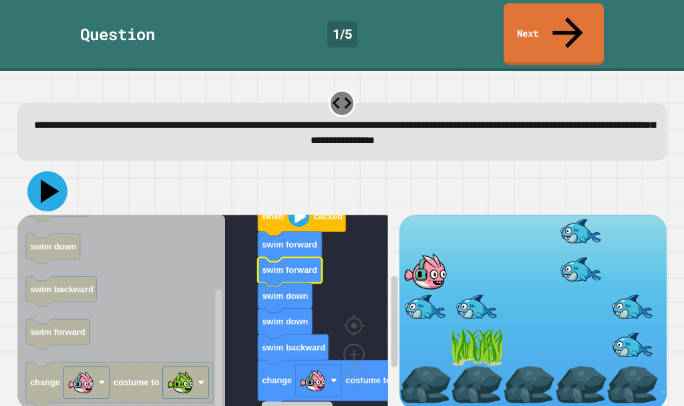
click at [35, 171] on icon at bounding box center [47, 191] width 40 height 40
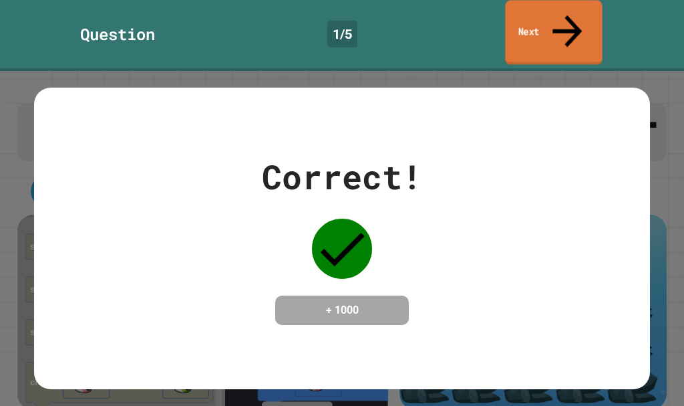
click at [570, 11] on icon at bounding box center [567, 30] width 44 height 47
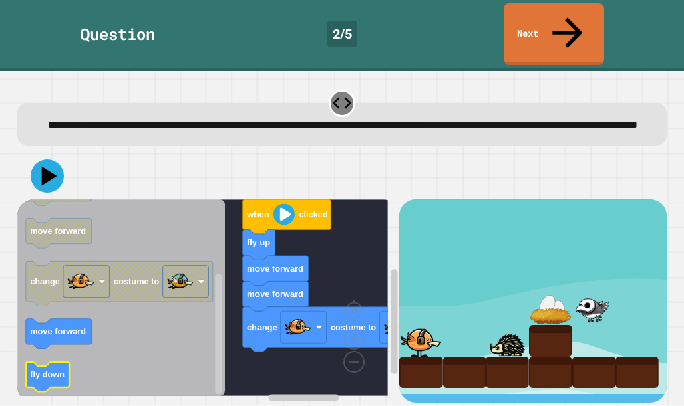
click at [56, 363] on icon "when clicked fly up move forward move forward change costume to move forward fl…" at bounding box center [121, 297] width 208 height 196
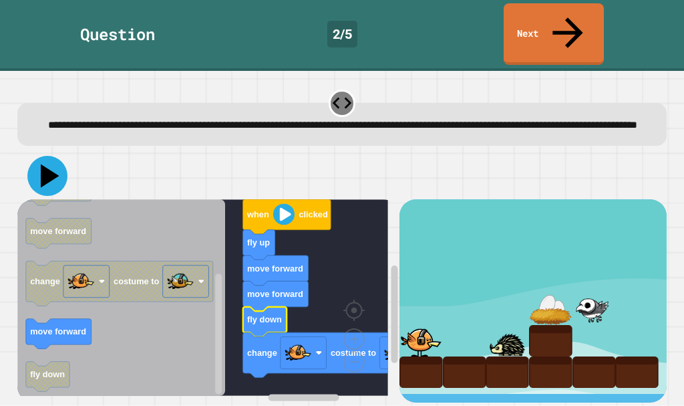
click at [60, 168] on icon at bounding box center [47, 176] width 40 height 40
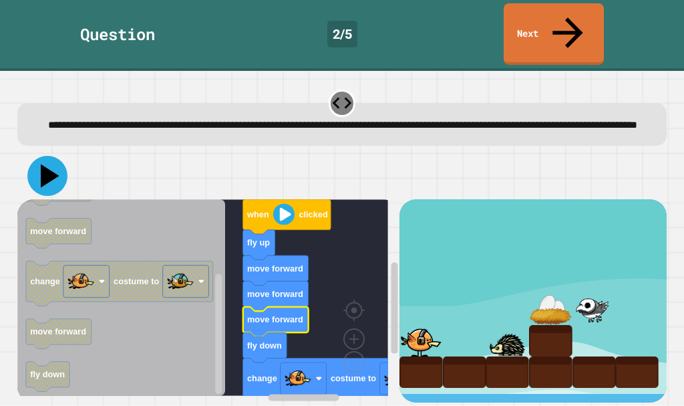
click at [56, 156] on icon at bounding box center [47, 176] width 40 height 40
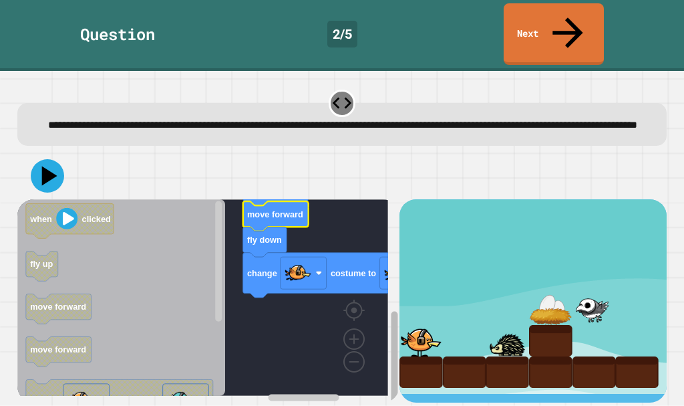
click at [349, 359] on div "when clicked fly up move forward move forward move forward fly down change cost…" at bounding box center [208, 300] width 382 height 203
click at [353, 343] on image "Blockly Workspace" at bounding box center [333, 330] width 64 height 83
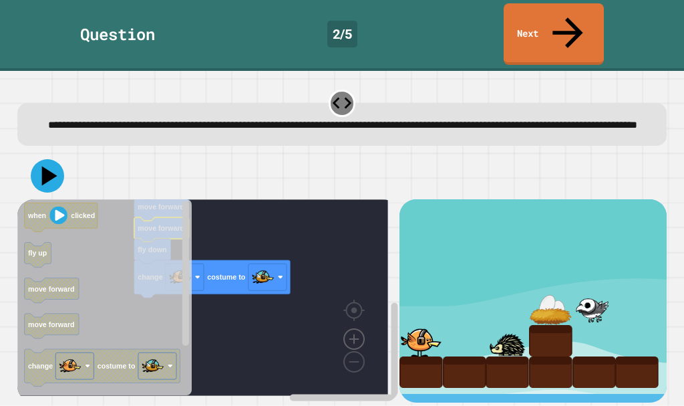
click at [345, 325] on image "Blockly Workspace" at bounding box center [354, 308] width 64 height 83
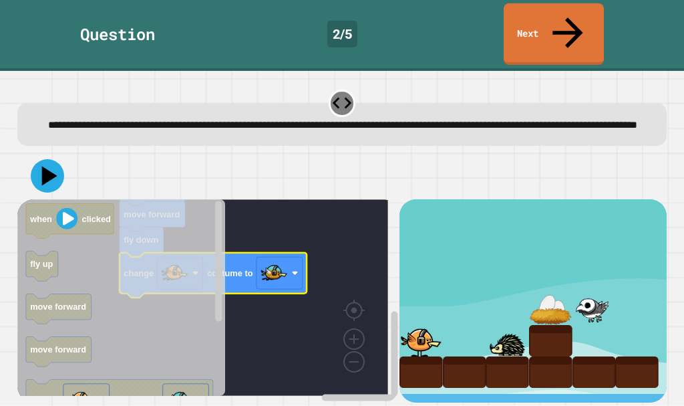
click at [202, 256] on icon "Blockly Workspace" at bounding box center [121, 297] width 208 height 196
click at [352, 324] on image "Blockly Workspace" at bounding box center [354, 308] width 64 height 83
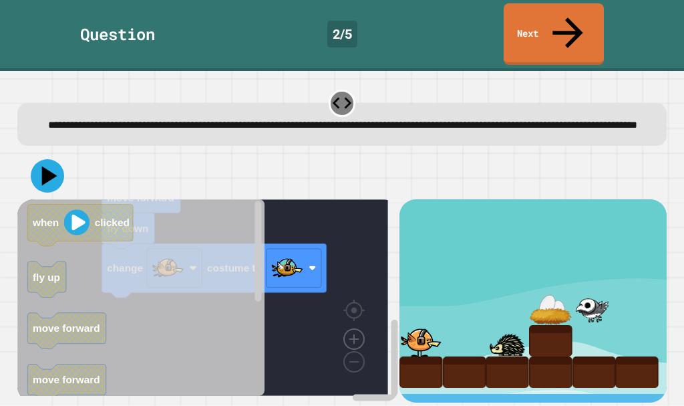
click at [352, 324] on image "Blockly Workspace" at bounding box center [354, 308] width 64 height 83
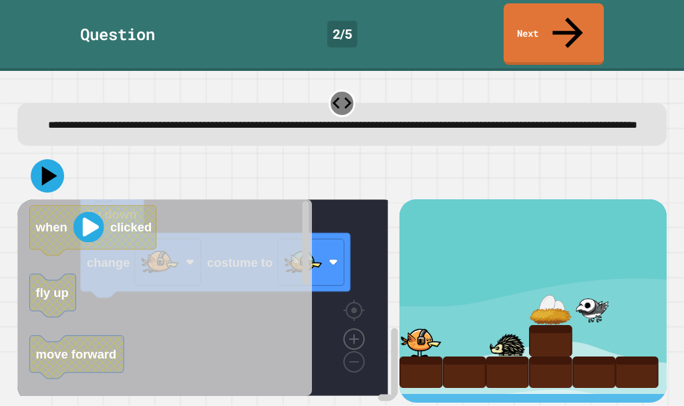
click at [352, 324] on div "when clicked fly up move forward move forward move forward fly down change cost…" at bounding box center [208, 300] width 382 height 203
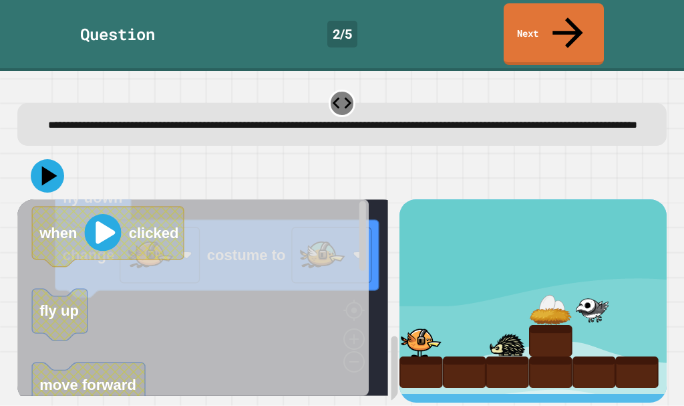
click at [353, 349] on icon "Blockly Workspace" at bounding box center [193, 297] width 352 height 196
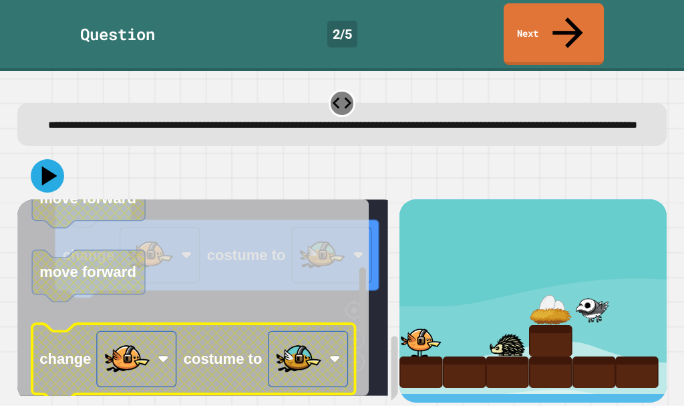
click at [315, 336] on div "when clicked fly up move forward move forward move forward fly down change cost…" at bounding box center [208, 300] width 382 height 203
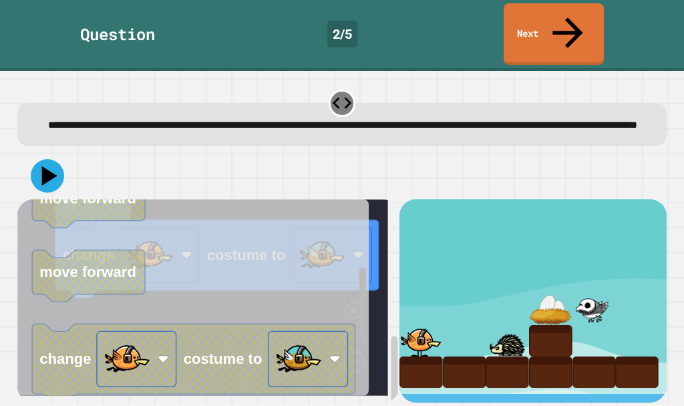
click at [350, 297] on div "when clicked fly up move forward move forward move forward fly down change cost…" at bounding box center [208, 300] width 382 height 203
click at [353, 295] on icon "Blockly Workspace" at bounding box center [193, 297] width 352 height 196
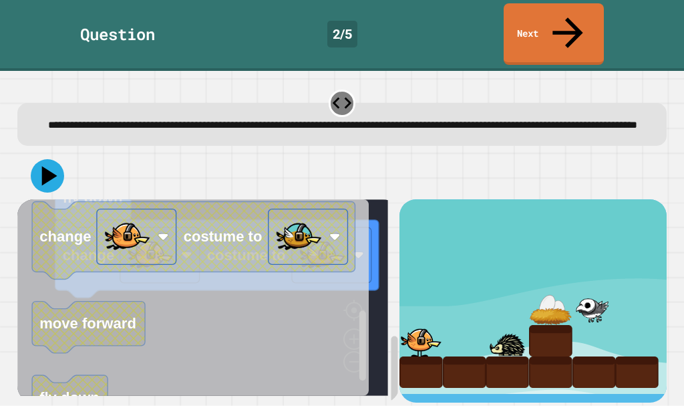
click at [349, 349] on icon "Blockly Workspace" at bounding box center [193, 297] width 352 height 196
click at [369, 337] on rect "Blockly Workspace" at bounding box center [202, 297] width 371 height 196
click at [379, 315] on div "when clicked fly up move forward move forward move forward fly down change cost…" at bounding box center [208, 300] width 382 height 203
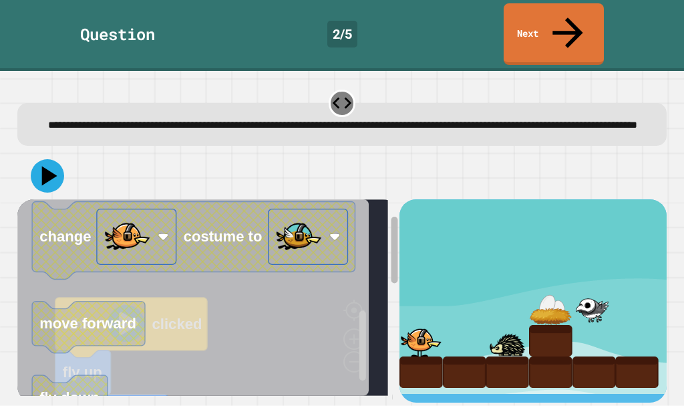
click at [433, 71] on div "**********" at bounding box center [342, 238] width 684 height 335
click at [43, 164] on icon at bounding box center [50, 175] width 19 height 23
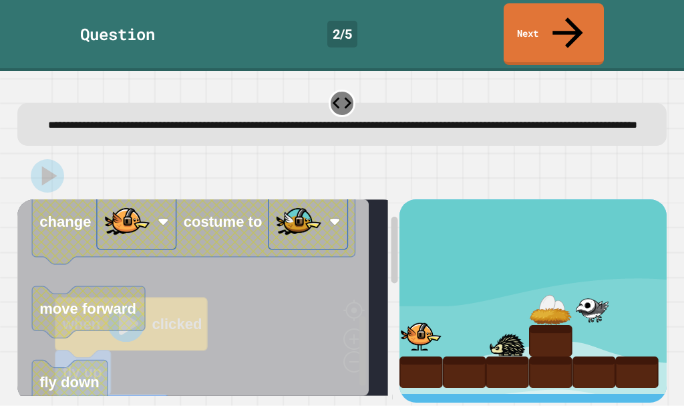
click at [356, 315] on div "when clicked fly up move forward move forward move forward fly down change cost…" at bounding box center [208, 300] width 382 height 203
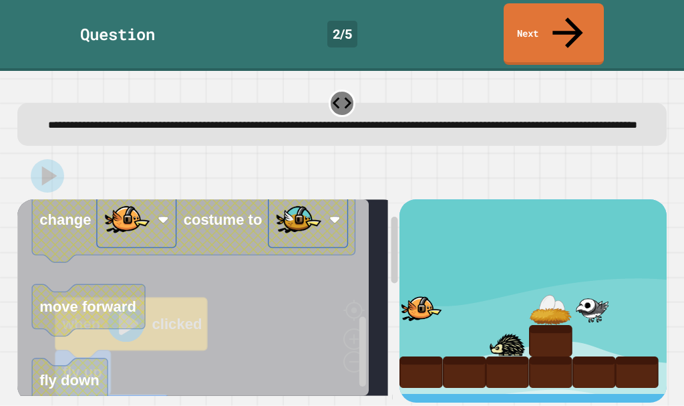
click at [355, 319] on icon "Blockly Workspace" at bounding box center [193, 297] width 352 height 196
click at [353, 319] on icon "Blockly Workspace" at bounding box center [193, 297] width 352 height 196
click at [352, 321] on icon "Blockly Workspace" at bounding box center [193, 297] width 352 height 196
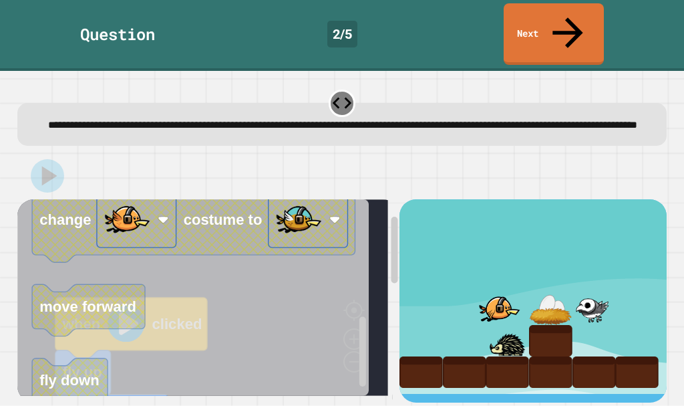
click at [352, 321] on icon "Blockly Workspace" at bounding box center [193, 297] width 352 height 196
click at [349, 324] on icon "Blockly Workspace" at bounding box center [193, 297] width 352 height 196
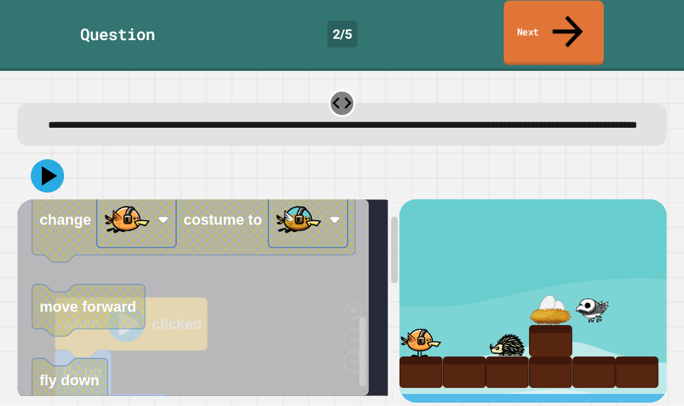
click at [567, 13] on icon at bounding box center [567, 30] width 45 height 47
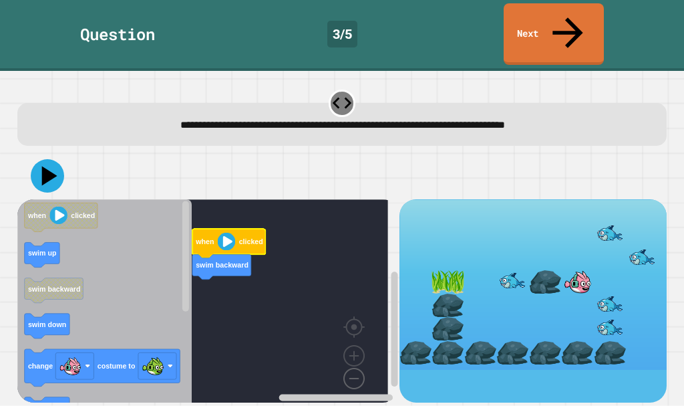
click at [353, 347] on image "Blockly Workspace" at bounding box center [333, 347] width 64 height 83
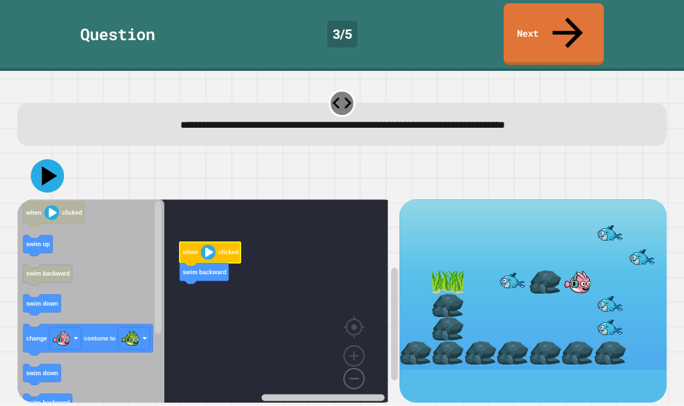
click at [353, 347] on image "Blockly Workspace" at bounding box center [333, 347] width 64 height 83
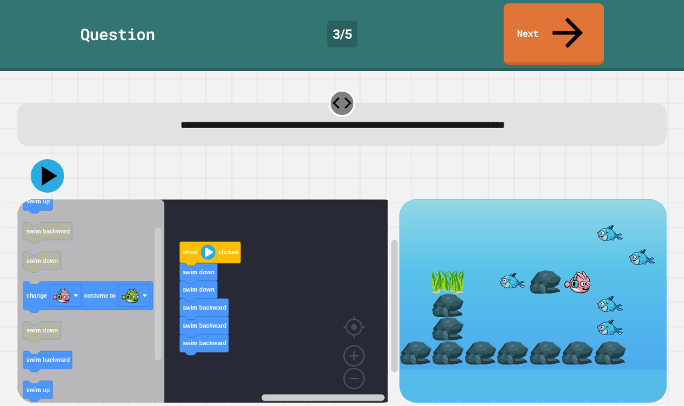
click at [160, 263] on div "when clicked swim down swim down swim backward swim backward swim backward when…" at bounding box center [208, 300] width 382 height 203
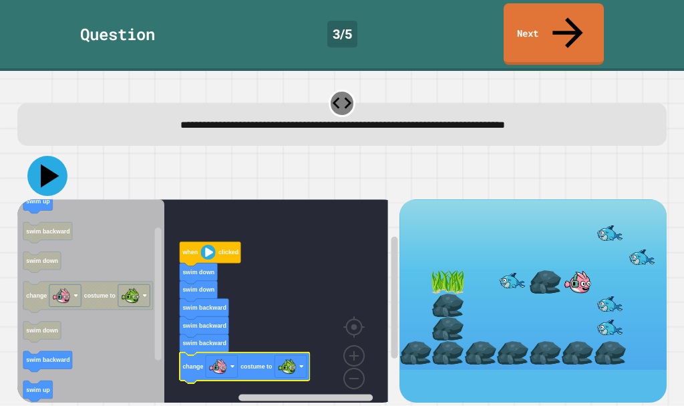
click at [55, 160] on icon at bounding box center [47, 176] width 40 height 40
click at [291, 320] on rect "Blockly Workspace" at bounding box center [202, 305] width 371 height 213
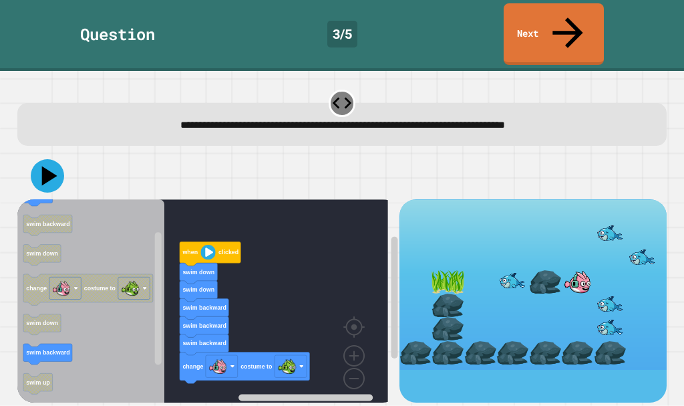
click at [140, 347] on icon "when clicked swim up swim backward swim down change costume to swim down swim b…" at bounding box center [91, 305] width 148 height 213
click at [259, 355] on rect "Blockly Workspace" at bounding box center [202, 305] width 371 height 213
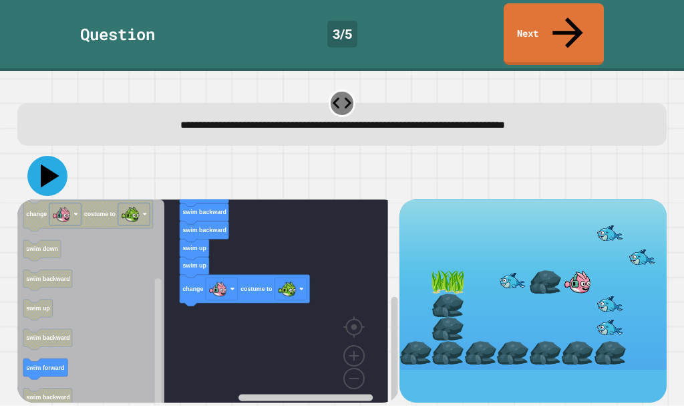
click at [44, 164] on icon at bounding box center [50, 175] width 19 height 23
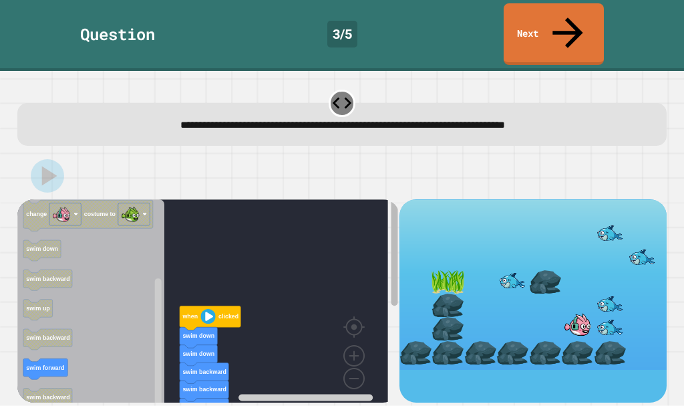
click at [358, 288] on div "when clicked swim down swim down swim backward swim backward swim backward swim…" at bounding box center [208, 300] width 382 height 203
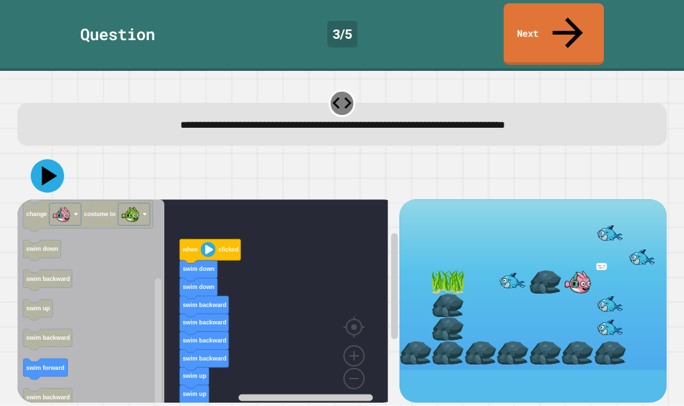
click at [49, 350] on icon "Blockly Workspace" at bounding box center [91, 305] width 148 height 213
click at [213, 374] on icon "Blockly Workspace" at bounding box center [212, 384] width 45 height 21
click at [47, 164] on icon at bounding box center [50, 175] width 19 height 23
click at [36, 156] on icon at bounding box center [47, 176] width 40 height 40
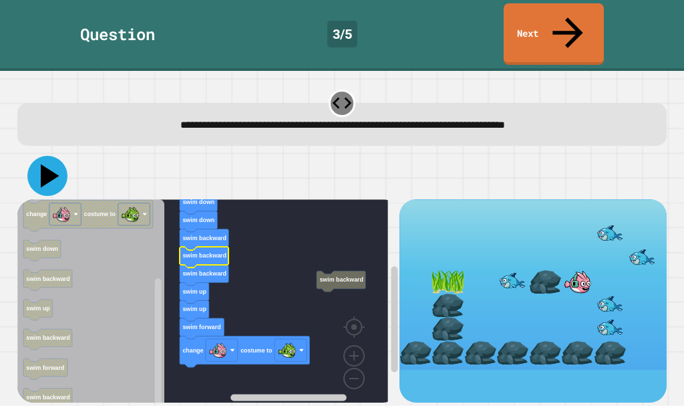
click at [54, 156] on icon at bounding box center [47, 176] width 40 height 40
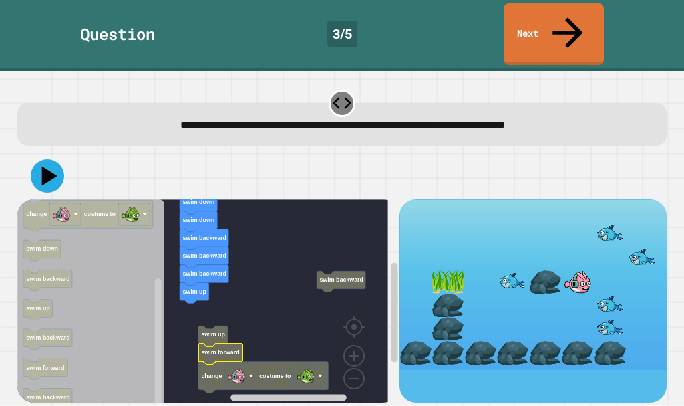
click at [224, 343] on g "swim forward change costume to" at bounding box center [263, 367] width 130 height 49
click at [224, 349] on text "swim forward" at bounding box center [220, 352] width 38 height 7
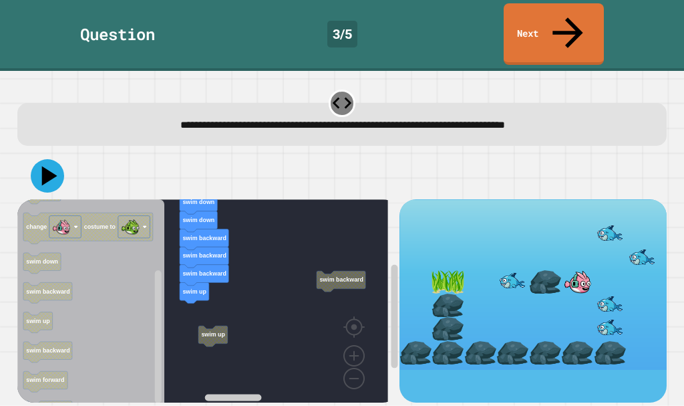
click at [67, 230] on icon "Blockly Workspace" at bounding box center [88, 227] width 130 height 31
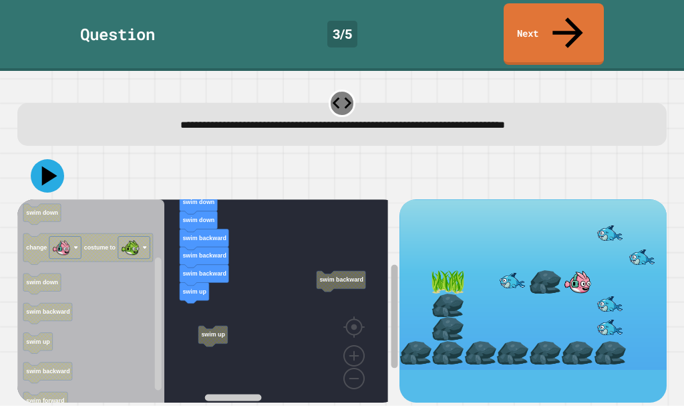
click at [255, 298] on div "swim backward when clicked swim down swim down swim backward swim backward swim…" at bounding box center [208, 300] width 382 height 203
click at [96, 297] on div "swim backward when clicked swim down swim down swim backward swim backward swim…" at bounding box center [208, 300] width 382 height 203
click at [87, 233] on icon "Blockly Workspace" at bounding box center [88, 248] width 130 height 31
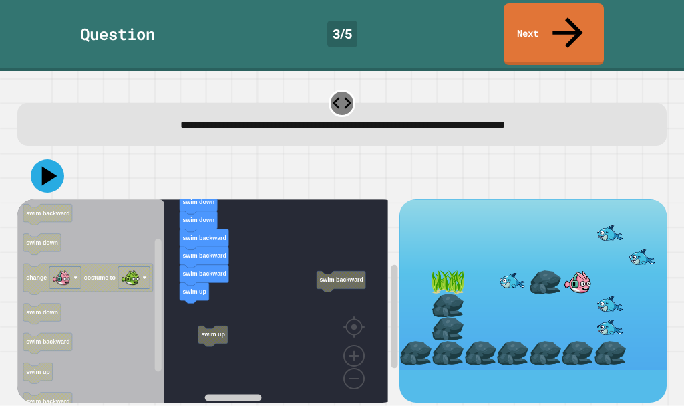
click at [95, 263] on icon "Blockly Workspace" at bounding box center [88, 278] width 130 height 31
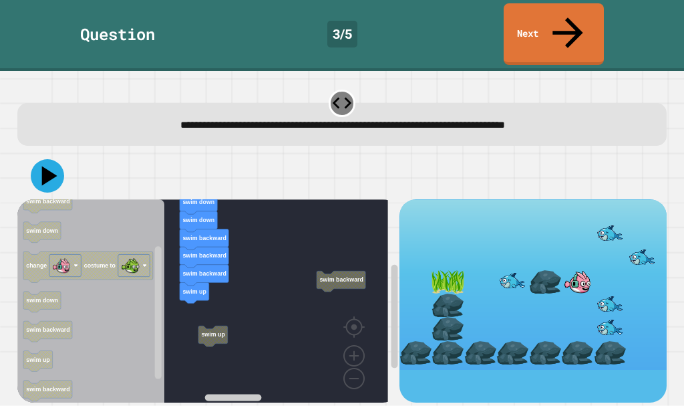
click at [313, 246] on div "swim backward when clicked swim down swim down swim backward swim backward swim…" at bounding box center [208, 300] width 382 height 203
click at [331, 92] on icon at bounding box center [342, 103] width 23 height 23
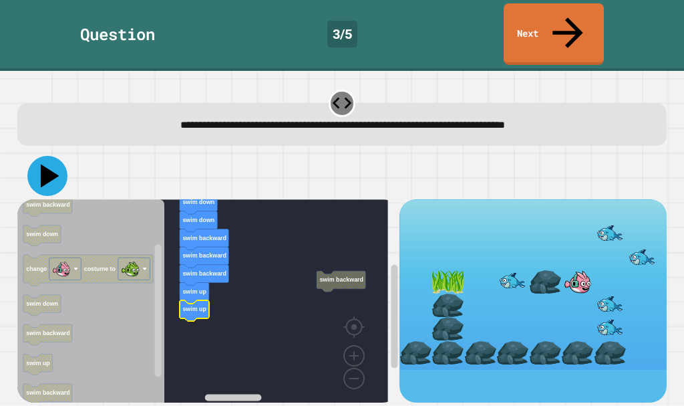
click at [43, 158] on icon at bounding box center [47, 176] width 40 height 40
click at [520, 21] on link "Next" at bounding box center [554, 33] width 100 height 65
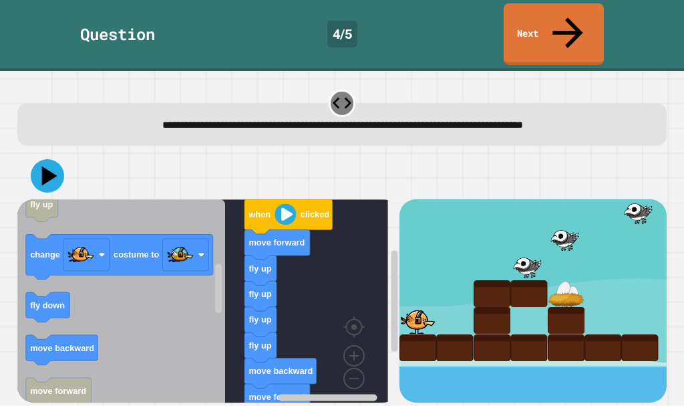
click at [126, 263] on icon "when clicked fly down fly up move forward move backward move forward fly up cha…" at bounding box center [121, 305] width 208 height 213
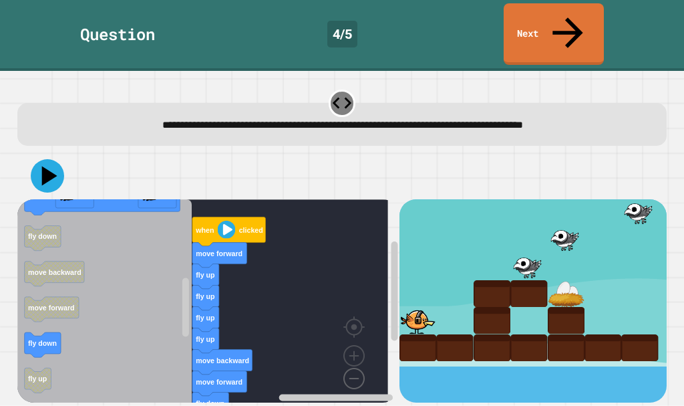
click at [347, 353] on image "Blockly Workspace" at bounding box center [333, 347] width 64 height 83
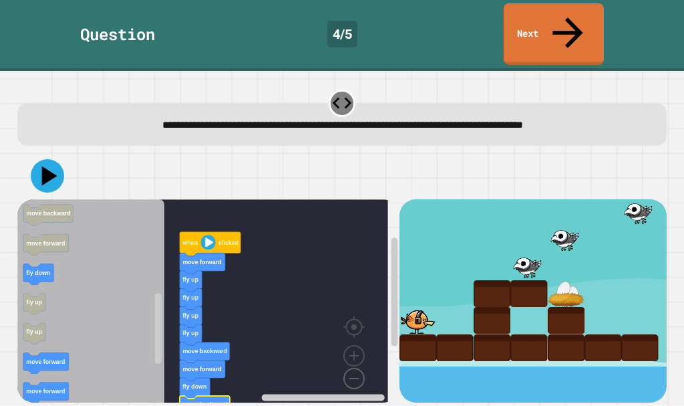
click at [347, 353] on image "Blockly Workspace" at bounding box center [333, 347] width 64 height 83
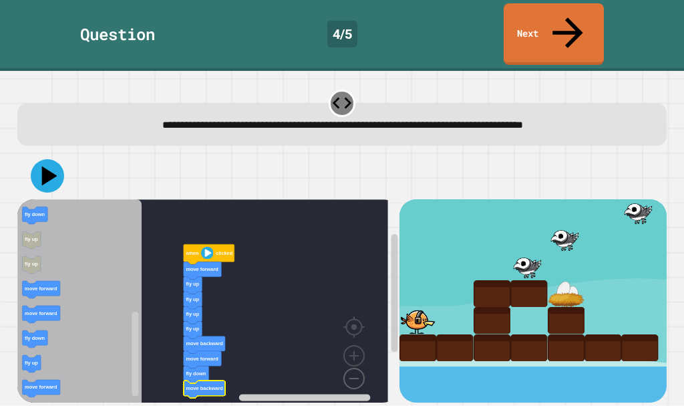
click at [347, 353] on image "Blockly Workspace" at bounding box center [333, 347] width 64 height 83
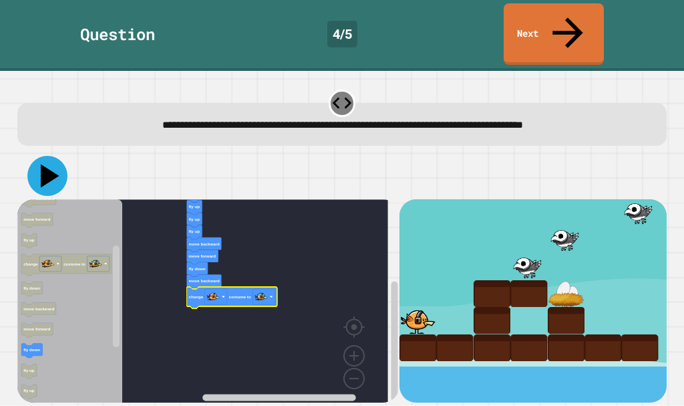
click at [59, 156] on icon at bounding box center [47, 176] width 40 height 40
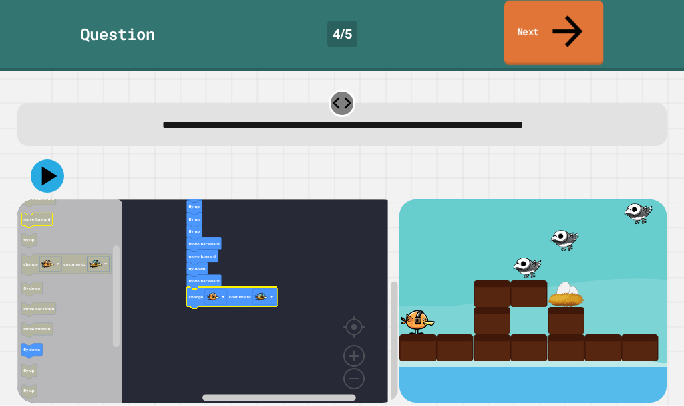
click at [546, 22] on link "Next" at bounding box center [554, 33] width 100 height 65
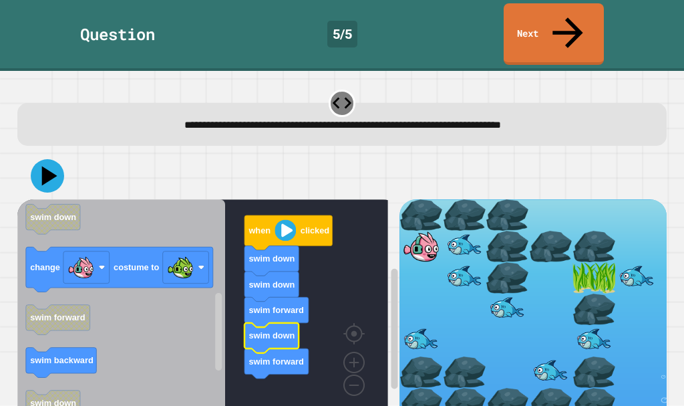
click at [268, 323] on icon "Blockly Workspace" at bounding box center [272, 338] width 54 height 30
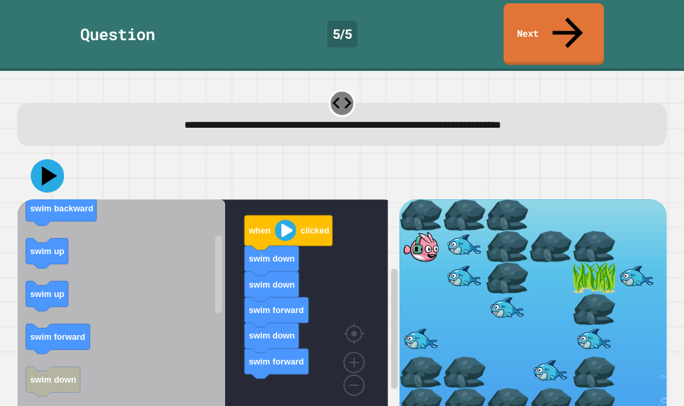
click at [186, 313] on icon "when clicked swim forward swim backward swim up swim up swim forward swim down …" at bounding box center [121, 309] width 208 height 220
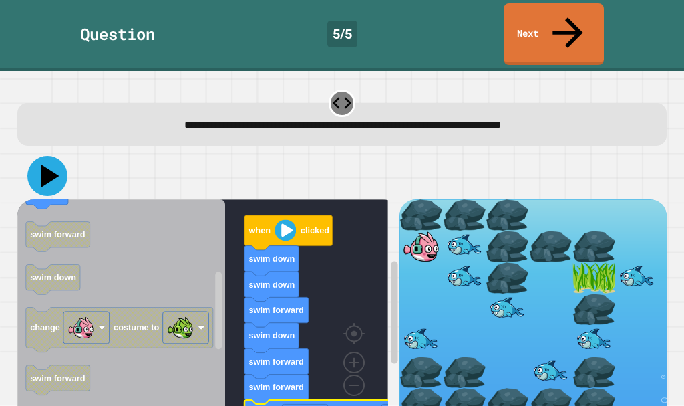
click at [55, 156] on icon at bounding box center [47, 176] width 40 height 40
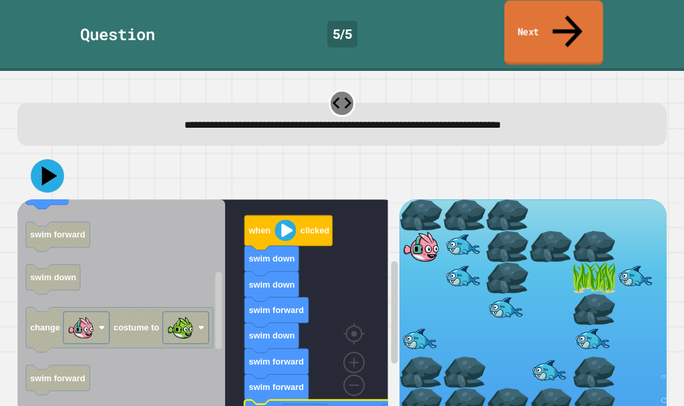
click at [520, 19] on link "Next" at bounding box center [553, 33] width 99 height 65
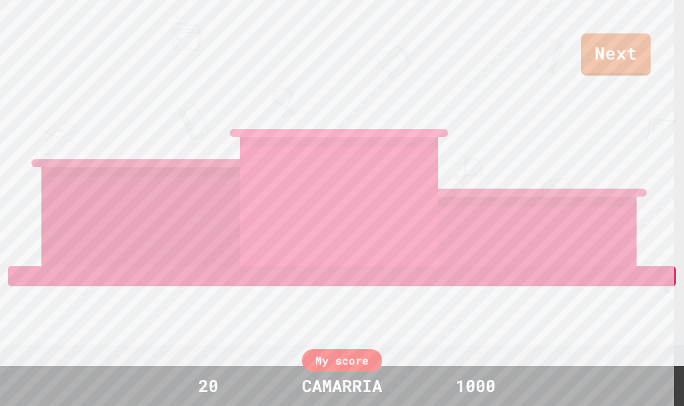
click at [593, 71] on div "LUKEMCCONNELL27" at bounding box center [537, 156] width 198 height 218
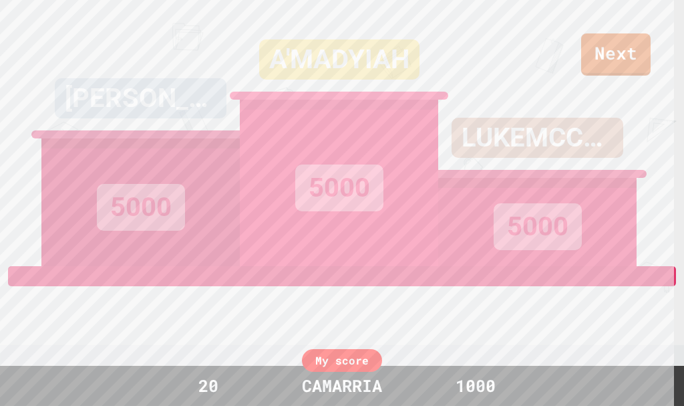
click at [591, 39] on div "LUKEMCCONNELL27 5000" at bounding box center [537, 133] width 198 height 266
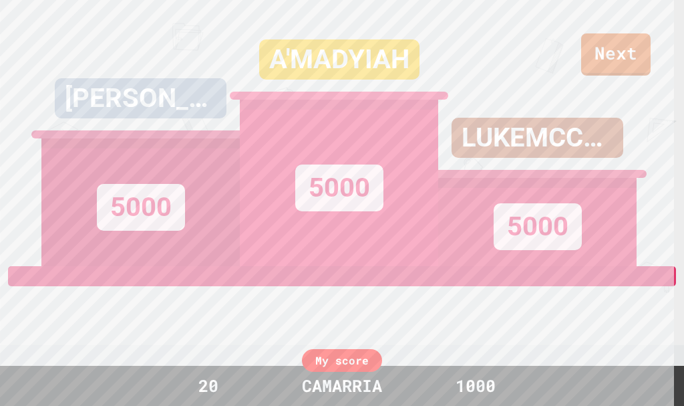
click at [591, 44] on div "LUKEMCCONNELL27 5000" at bounding box center [537, 133] width 198 height 266
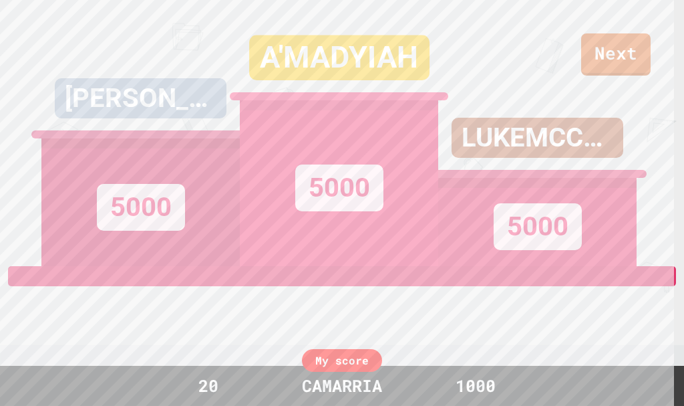
click at [594, 47] on div "LUKEMCCONNELL27 5000" at bounding box center [537, 133] width 198 height 266
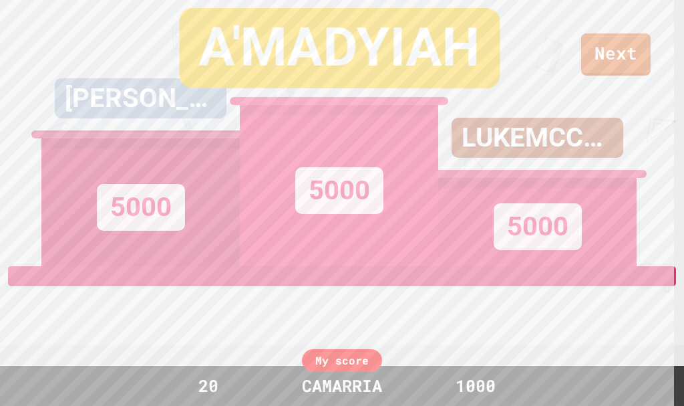
click at [598, 63] on div "LUKEMCCONNELL27 5000" at bounding box center [537, 133] width 198 height 266
